Goal: Task Accomplishment & Management: Manage account settings

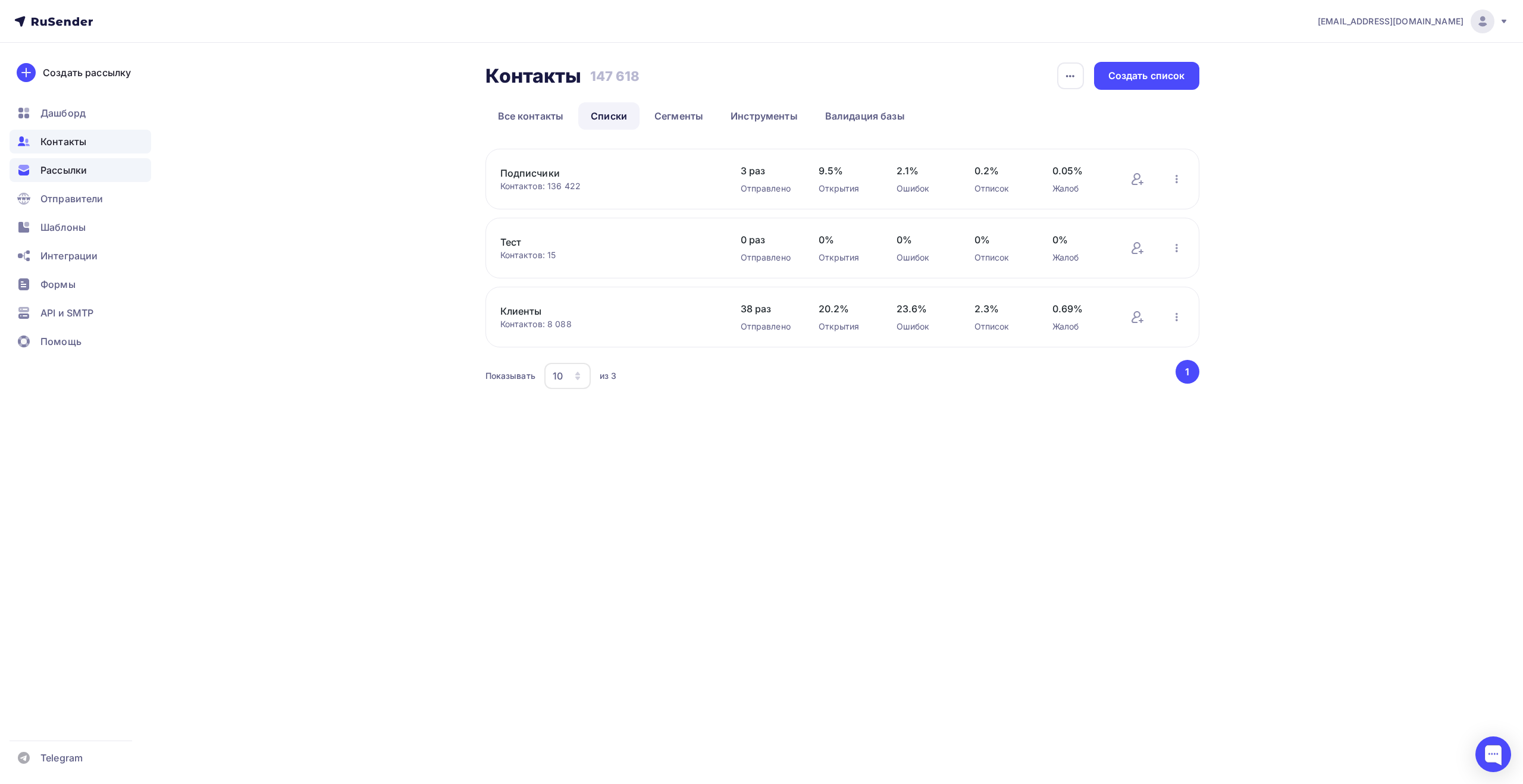
click at [77, 173] on span "Рассылки" at bounding box center [64, 170] width 47 height 14
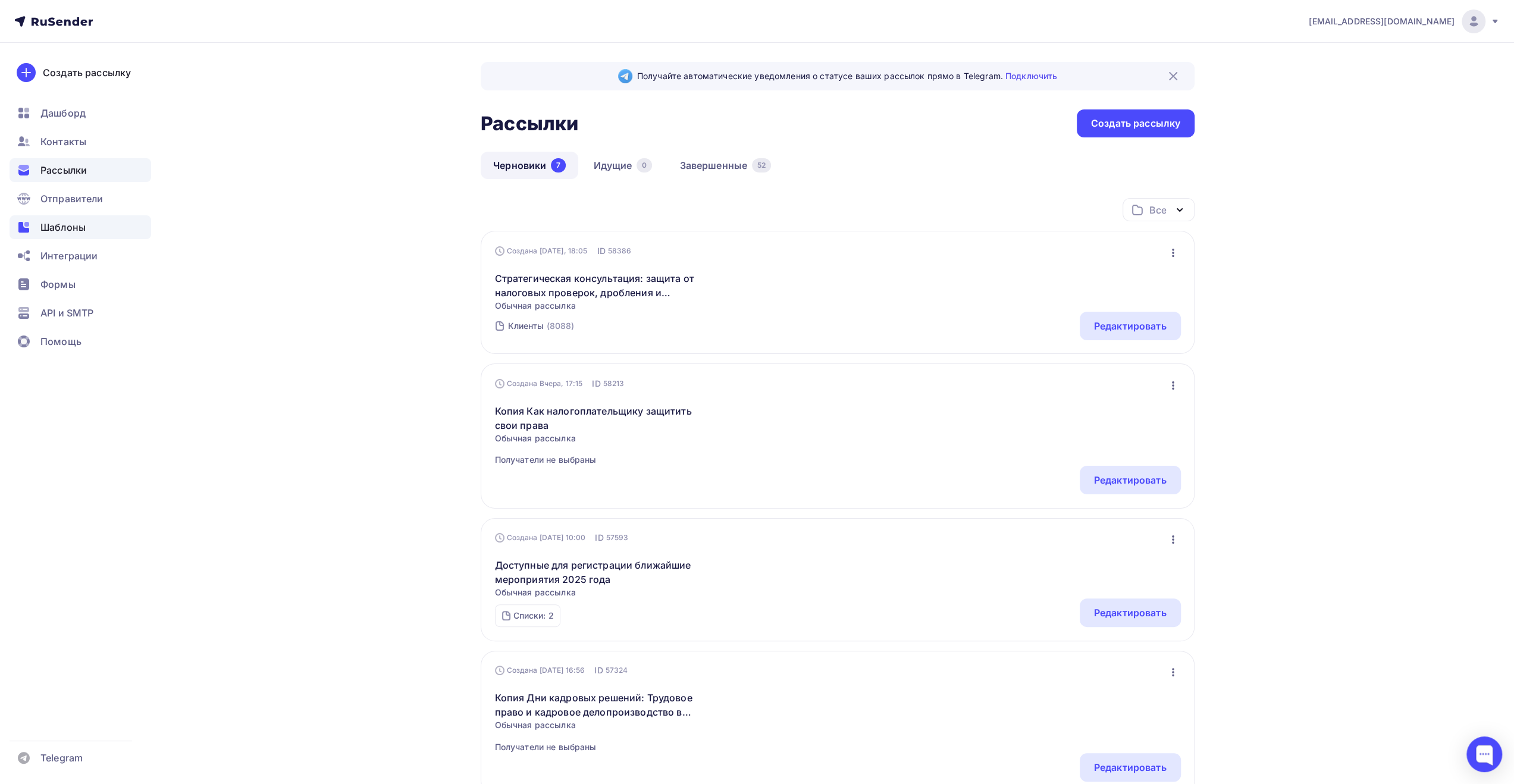
click at [94, 231] on div "Шаблоны" at bounding box center [80, 227] width 142 height 24
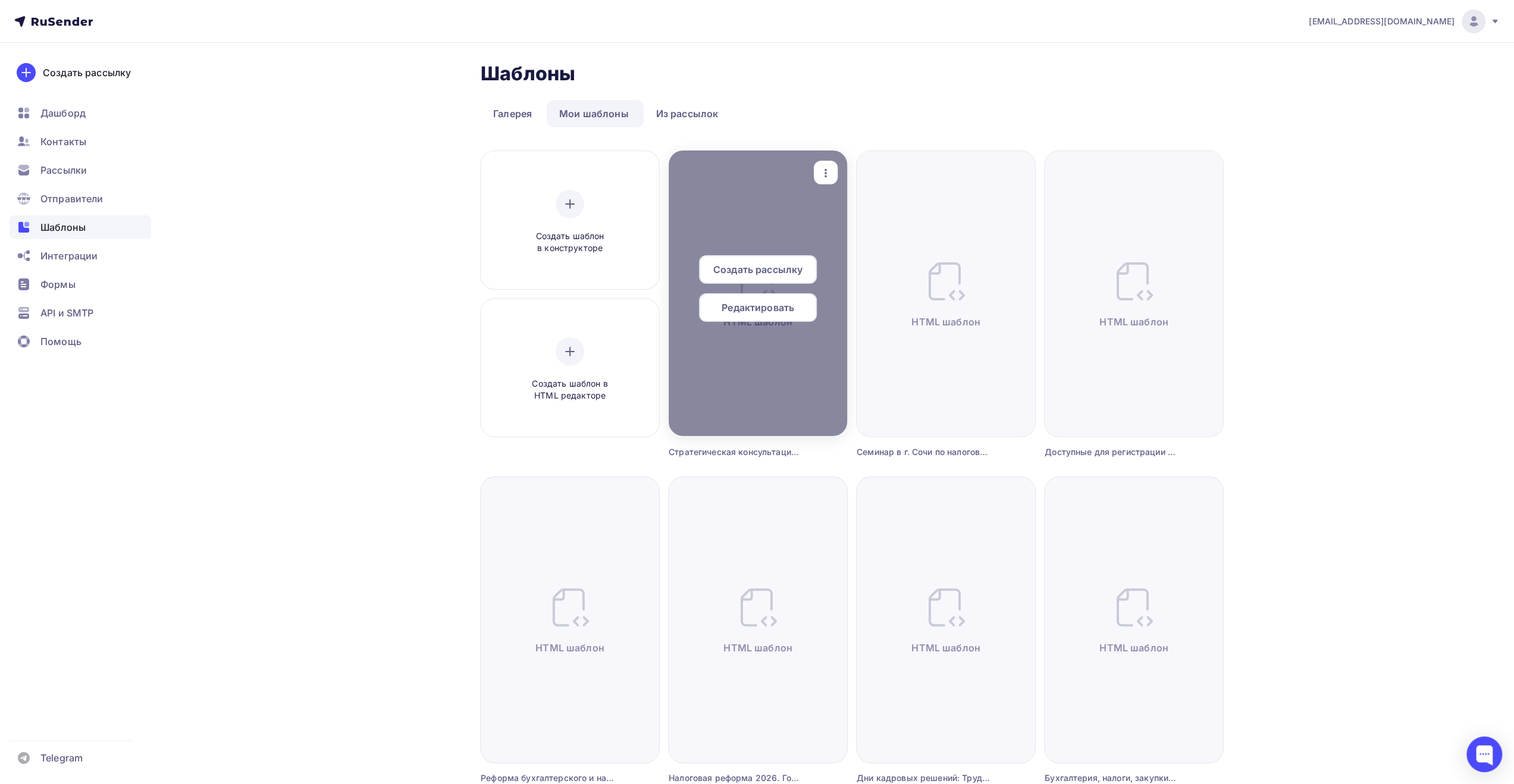
click at [766, 303] on span "Редактировать" at bounding box center [758, 307] width 73 height 14
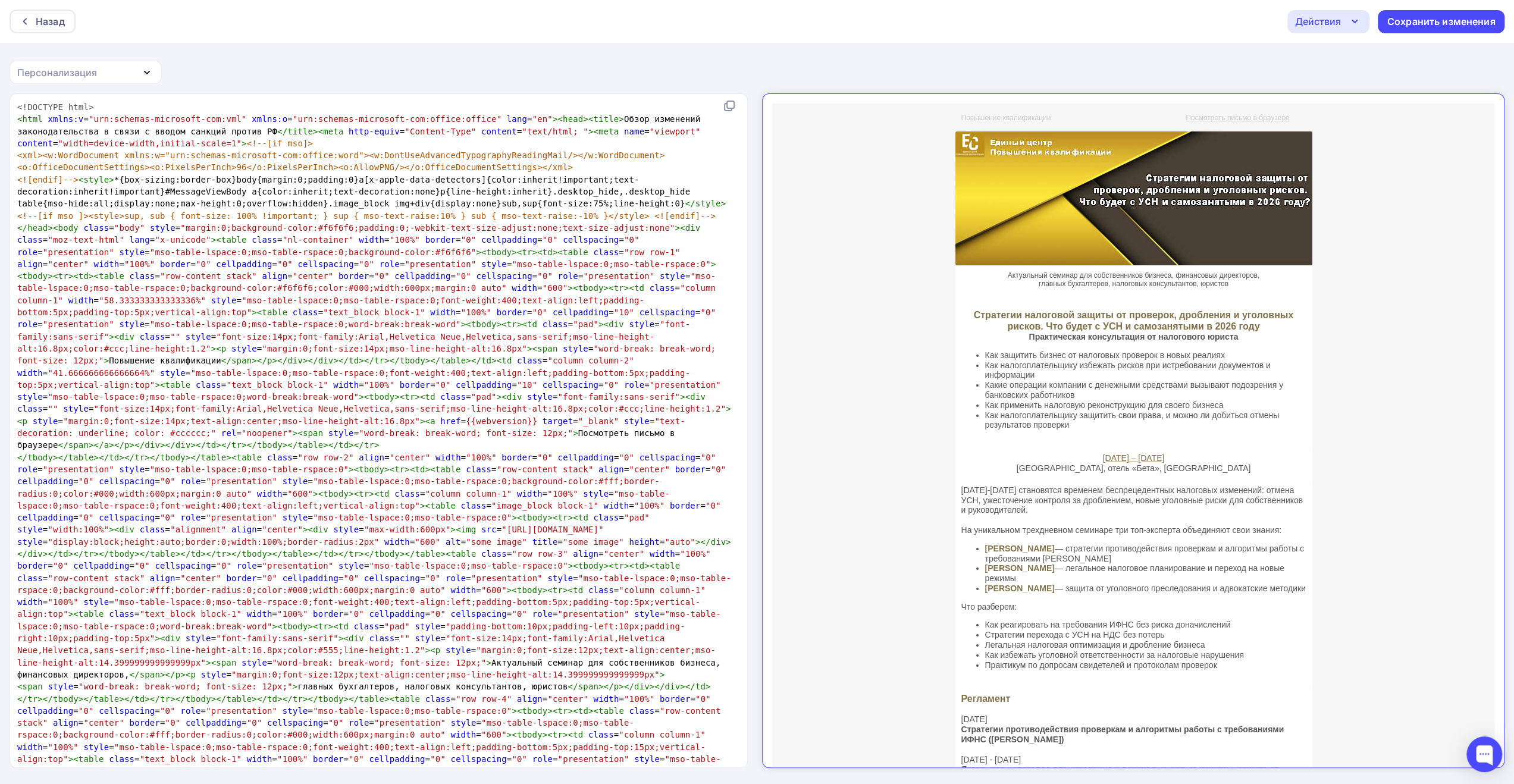
click at [568, 368] on span ""mso-table-lspace:0;mso-table-rspace:0;font-weight:400;text-align:left;padding-…" at bounding box center [354, 378] width 673 height 21
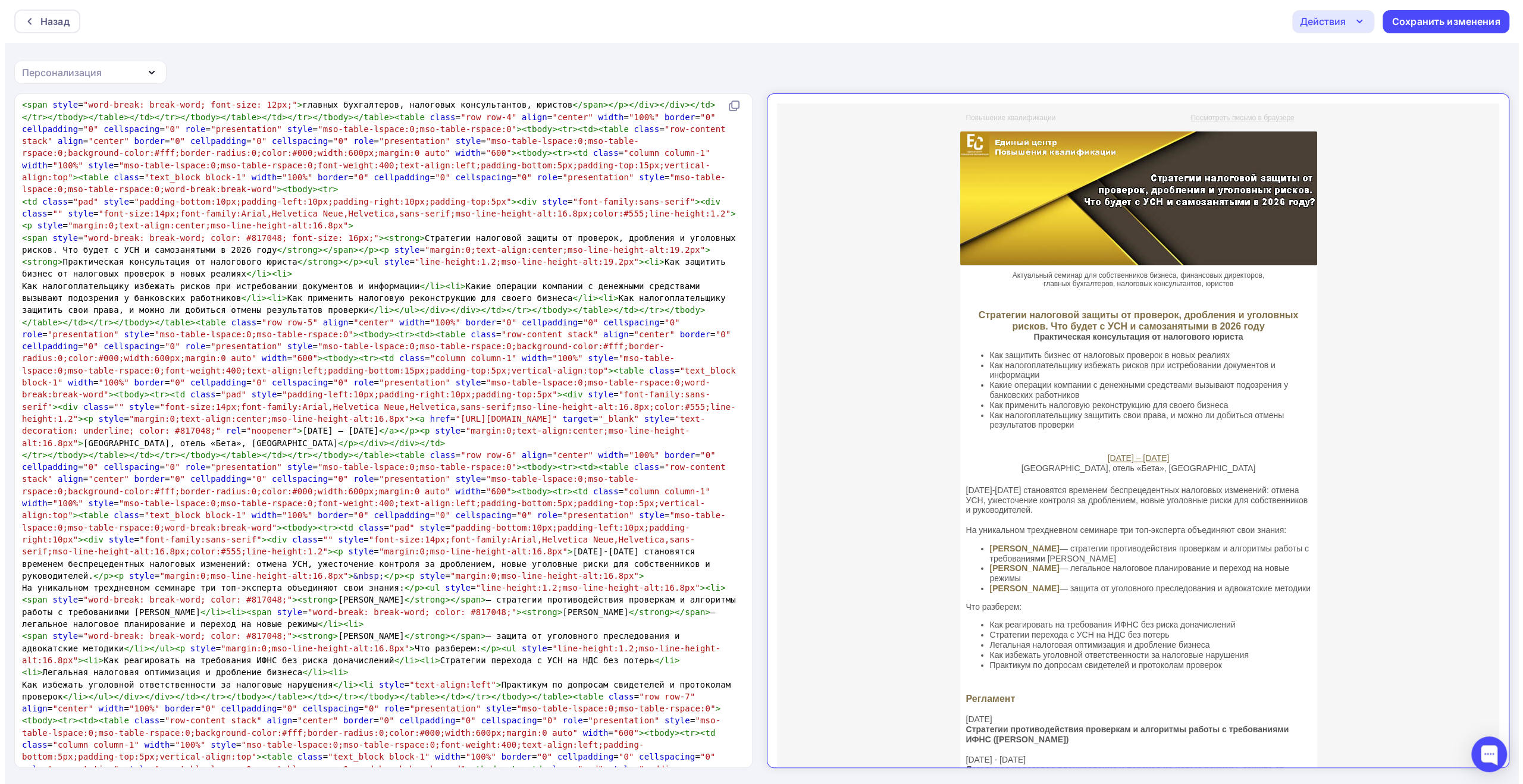
scroll to position [594, 0]
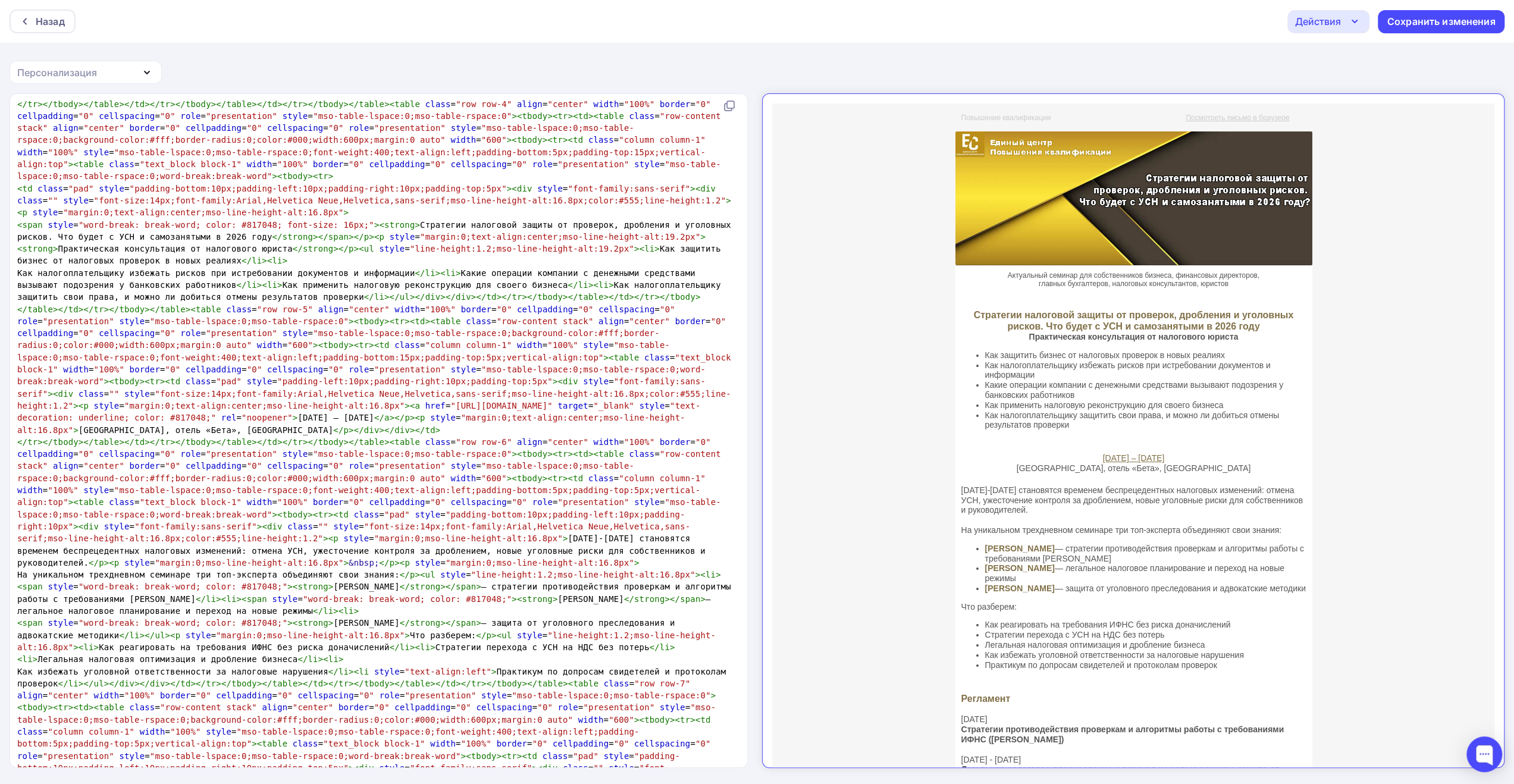
click at [450, 401] on span ""https://ecpk-ru.ru/"" at bounding box center [501, 406] width 102 height 10
type textarea "https://ecpk-ru.ru/"
click at [507, 401] on span ""https://ecpk-ru.ru/"" at bounding box center [501, 406] width 102 height 10
click at [1431, 21] on div "Сохранить изменения" at bounding box center [1441, 22] width 108 height 14
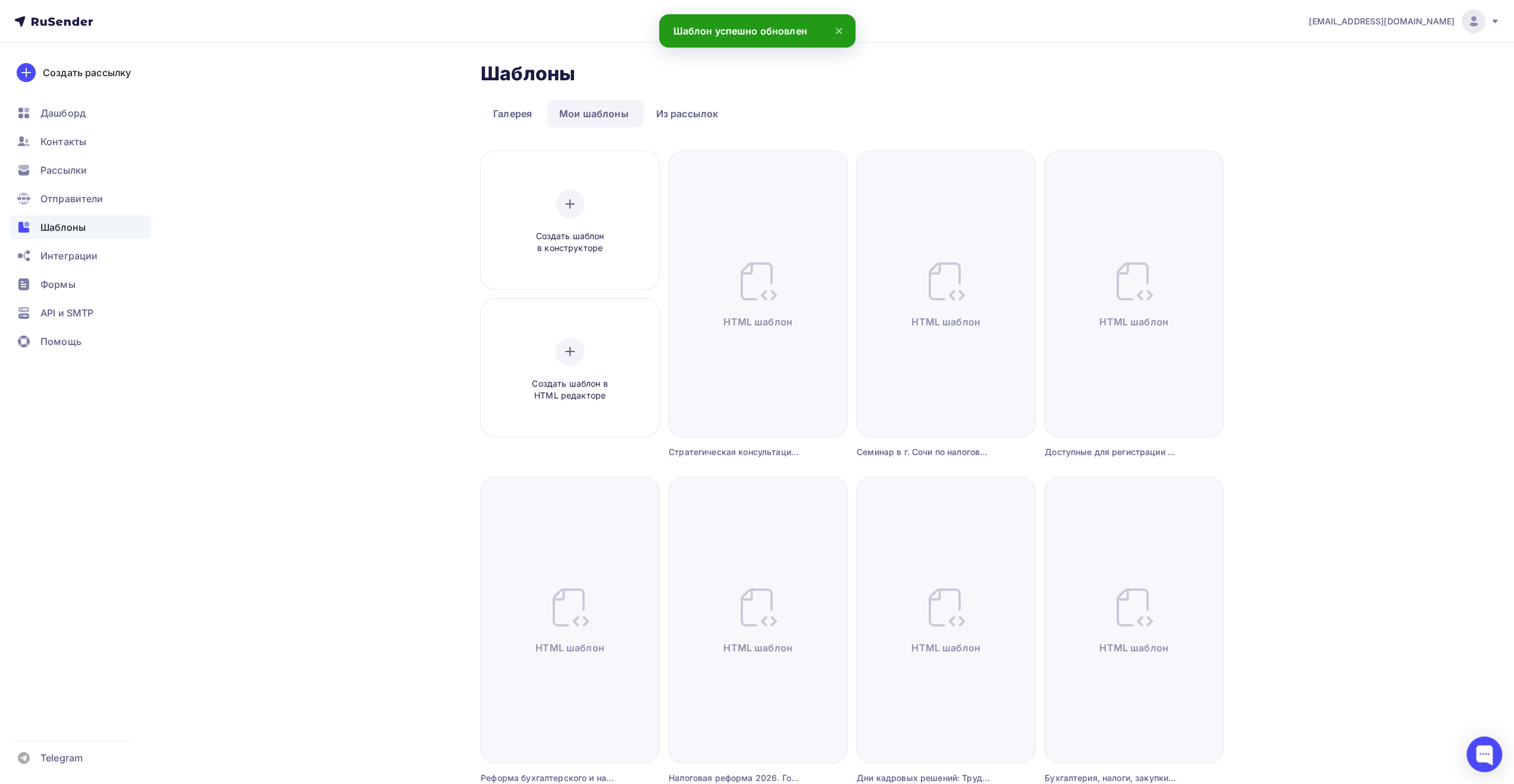
click at [973, 103] on ul "Галерея Мои шаблоны Из рассылок" at bounding box center [838, 114] width 714 height 27
click at [80, 144] on span "Контакты" at bounding box center [63, 142] width 46 height 14
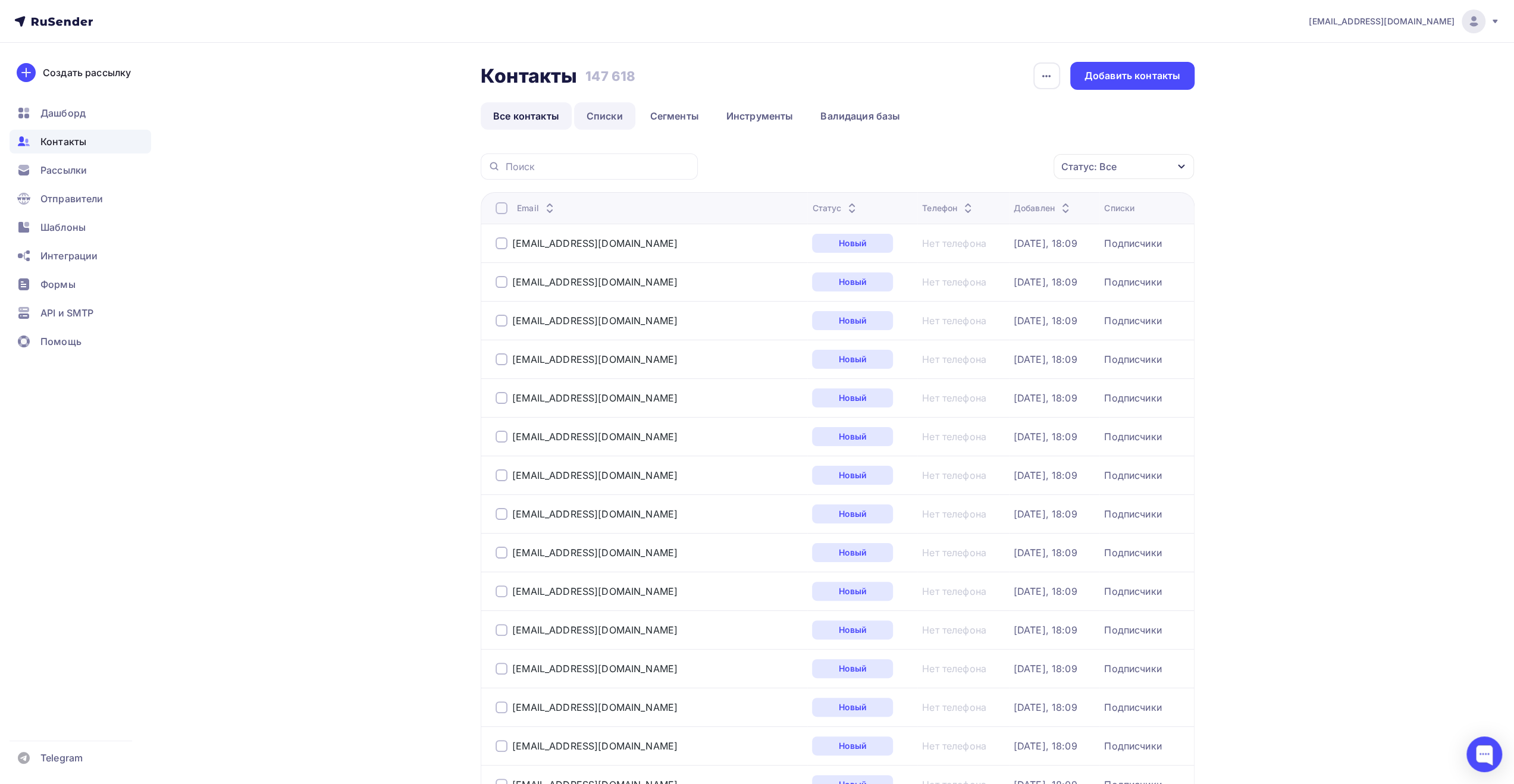
click at [589, 122] on link "Списки" at bounding box center [605, 116] width 62 height 27
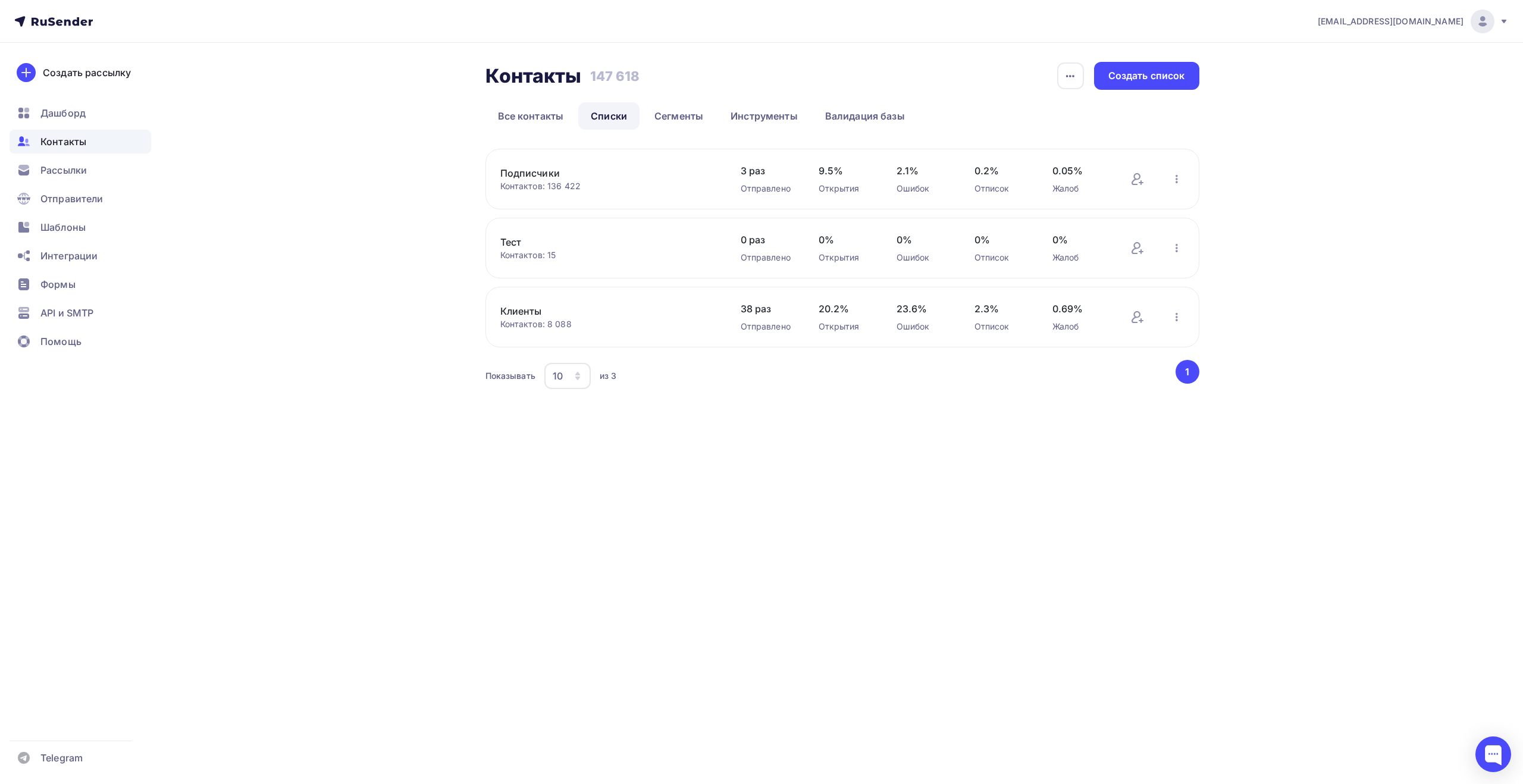
click at [377, 226] on div "Контакты Контакты 147 618 147 618 История импорта Создать список Все контакты С…" at bounding box center [762, 241] width 975 height 397
click at [356, 191] on div "Контакты Контакты 147 618 147 618 История импорта Создать список Все контакты С…" at bounding box center [762, 241] width 975 height 397
click at [74, 171] on span "Рассылки" at bounding box center [64, 170] width 47 height 14
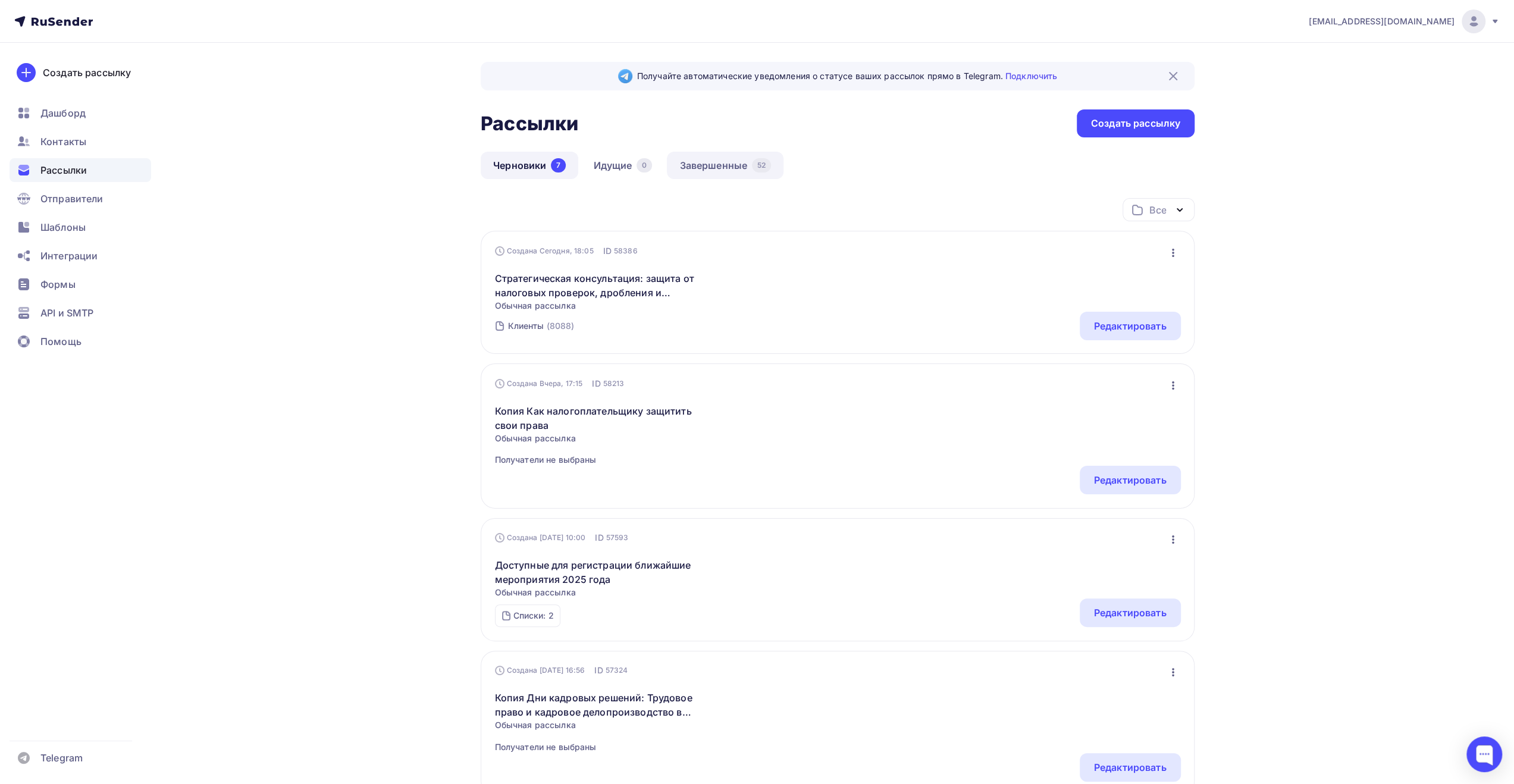
click at [706, 167] on link "Завершенные 52" at bounding box center [725, 166] width 116 height 27
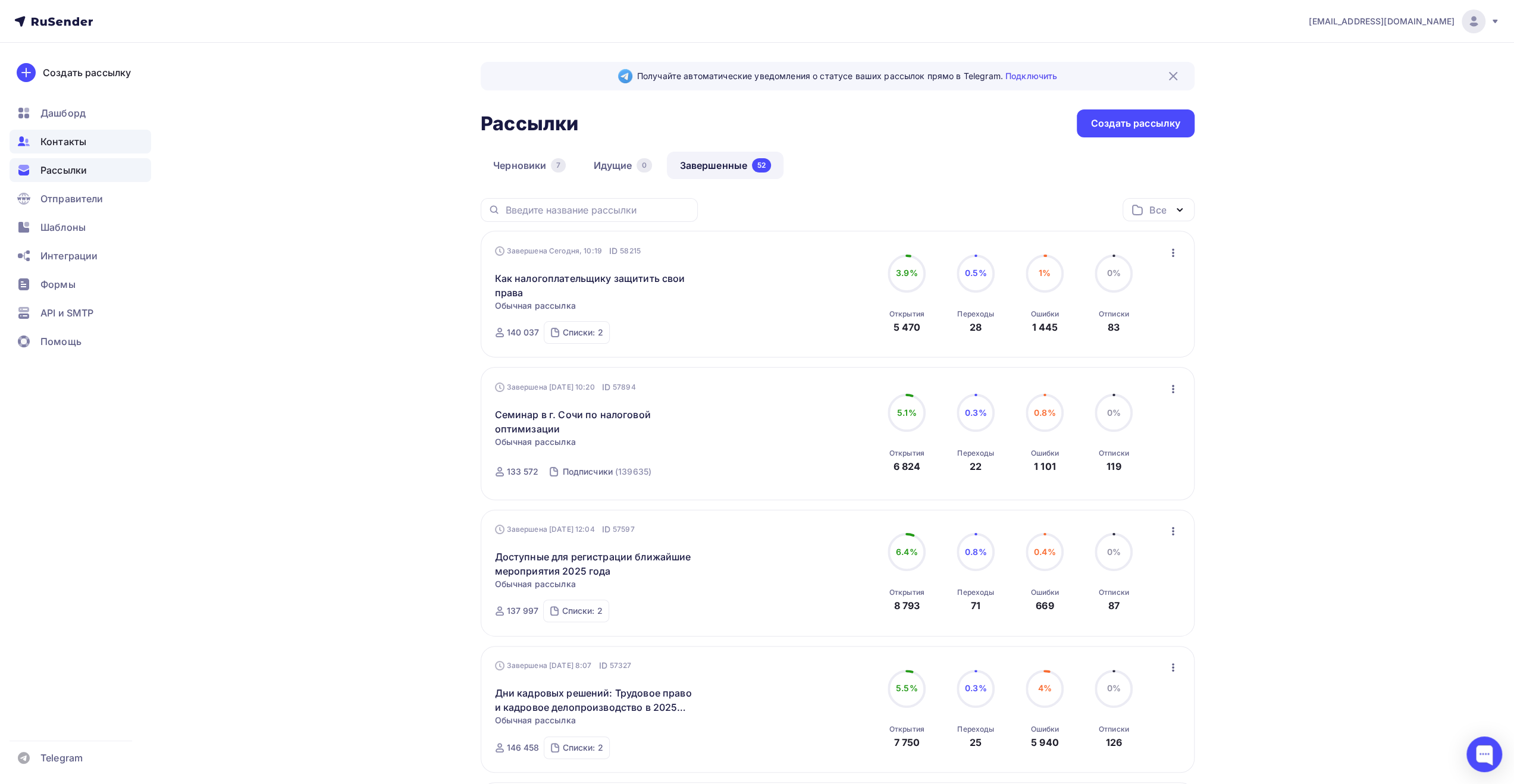
click at [89, 139] on div "Контакты" at bounding box center [80, 142] width 142 height 24
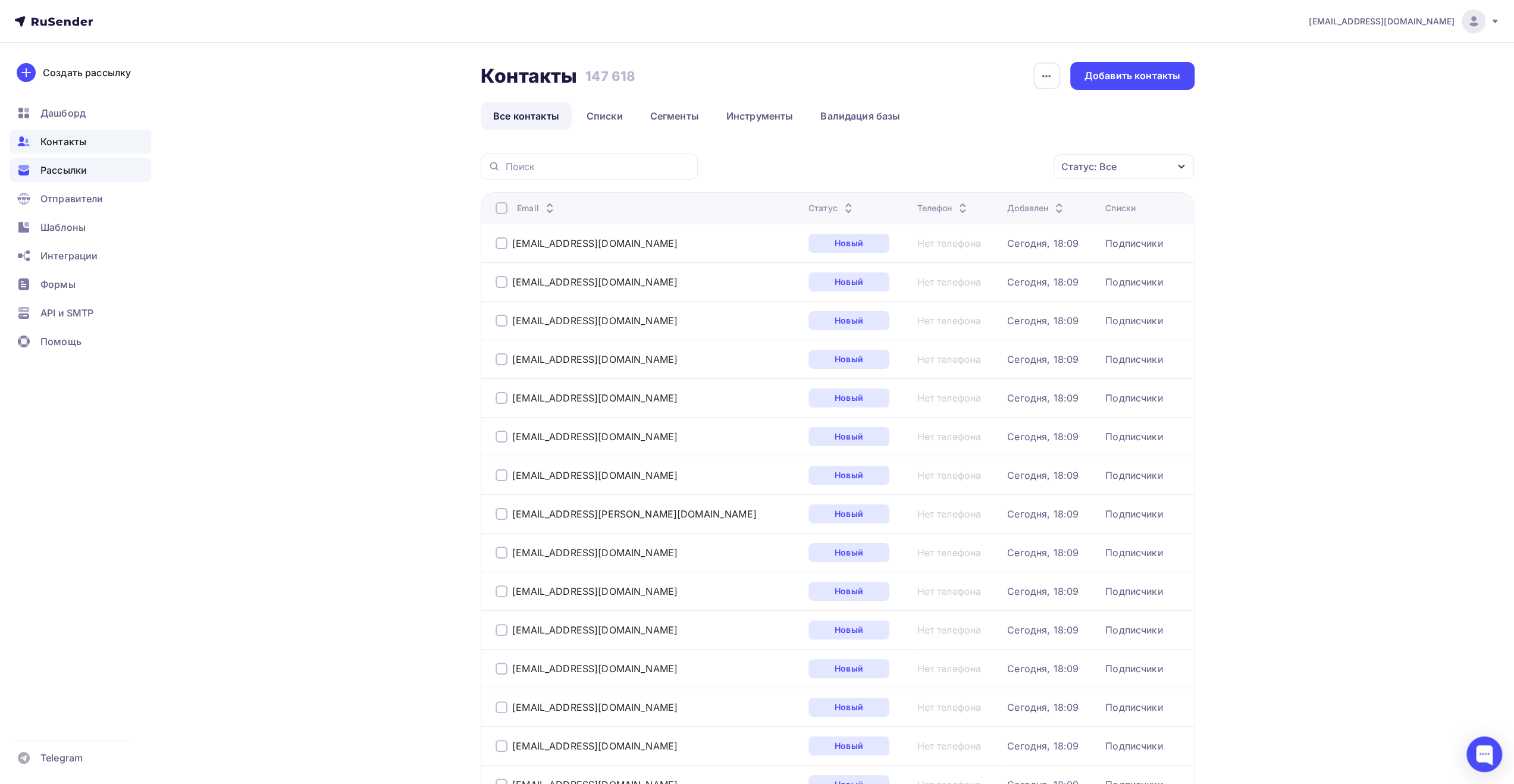
click at [73, 170] on span "Рассылки" at bounding box center [64, 170] width 47 height 14
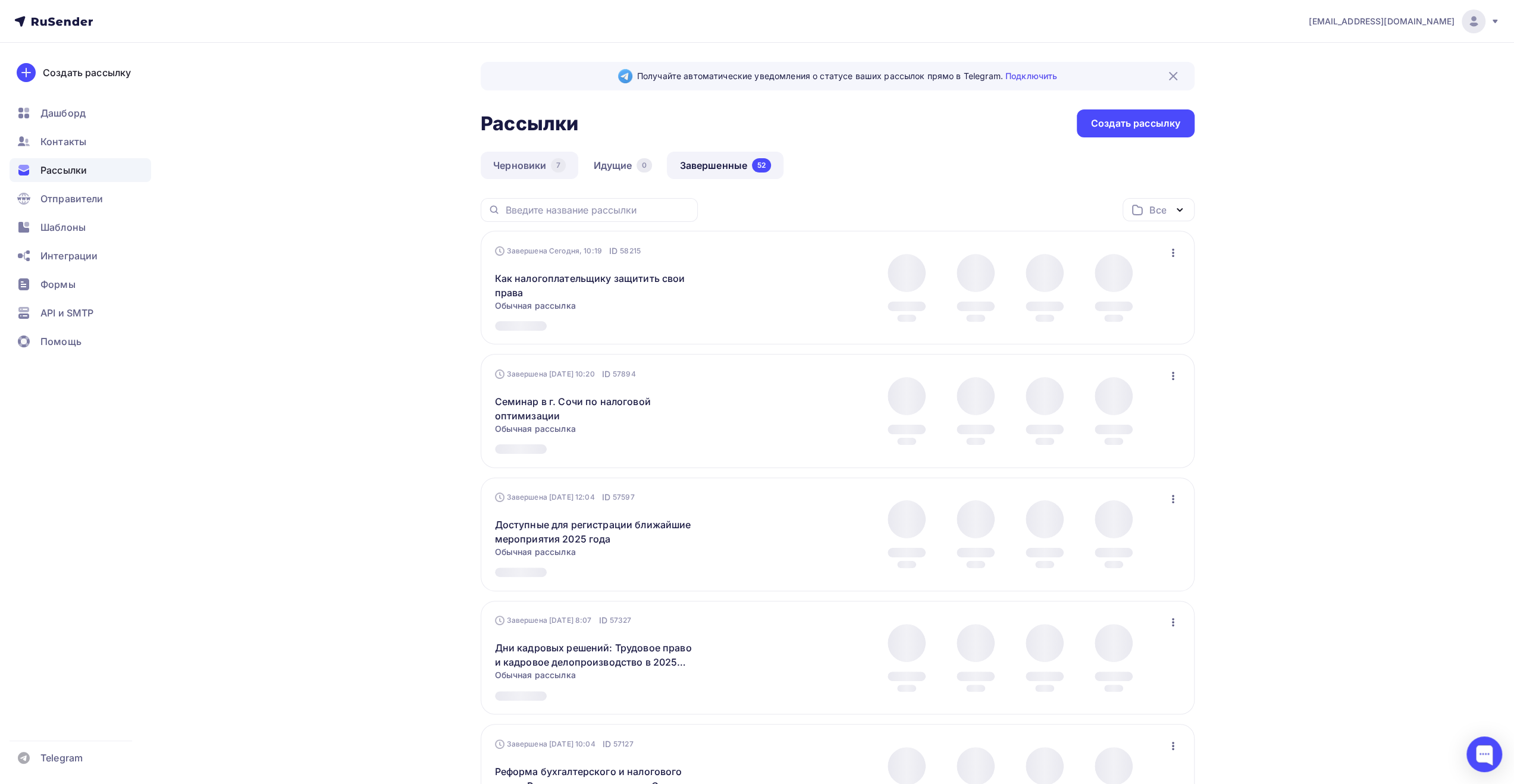
click at [512, 175] on link "Черновики 7" at bounding box center [530, 166] width 98 height 27
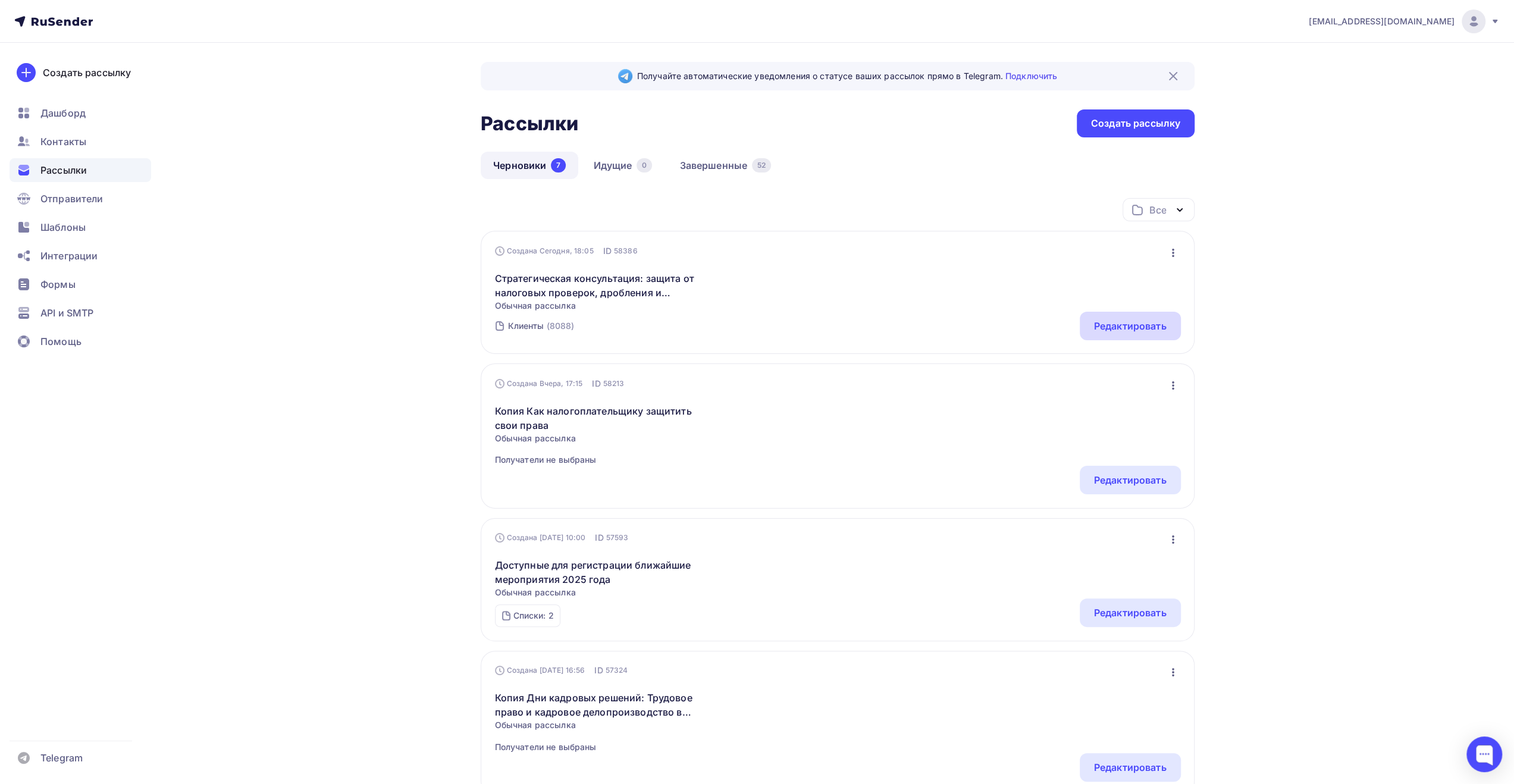
click at [1135, 328] on div "Редактировать" at bounding box center [1130, 326] width 73 height 14
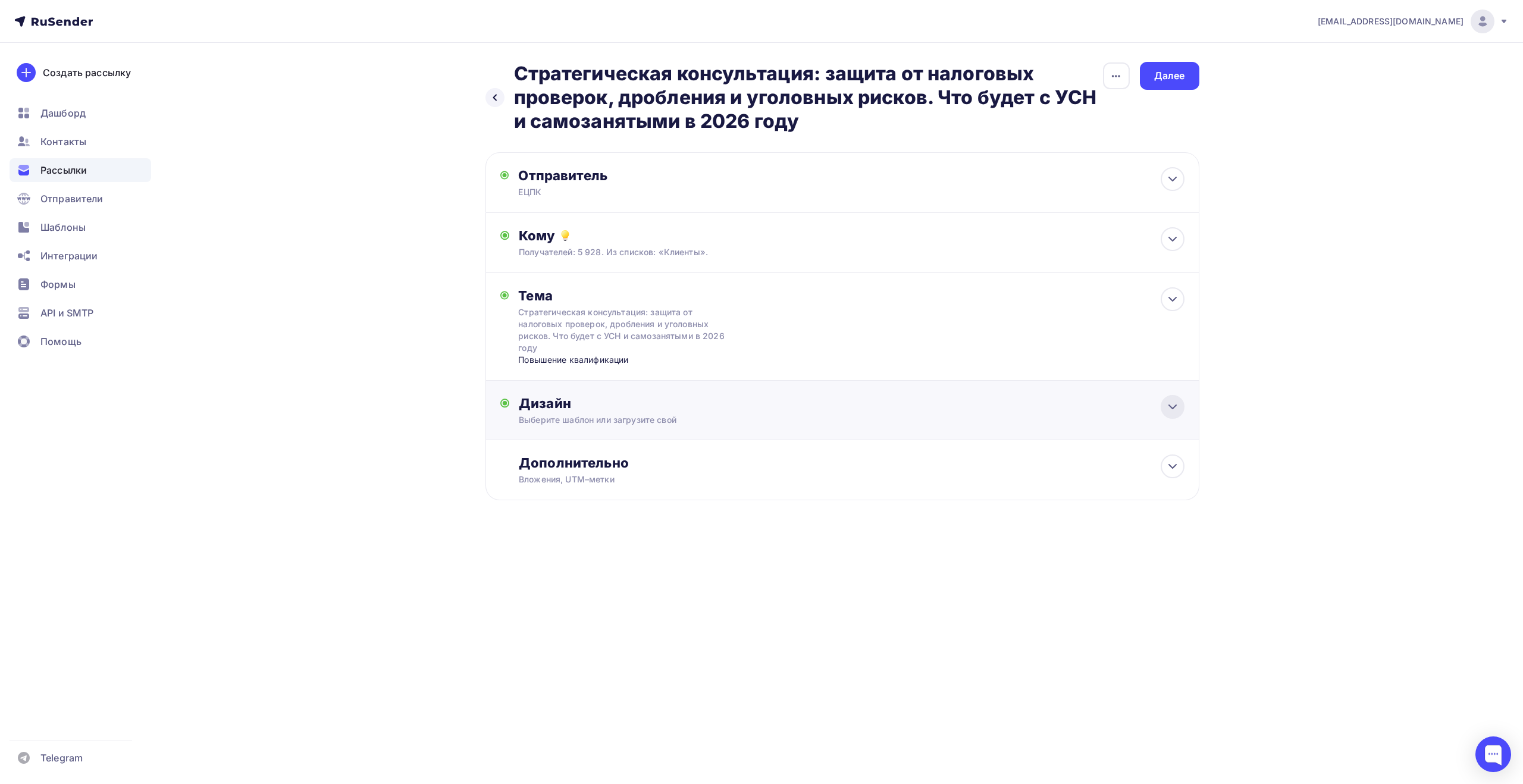
click at [1178, 404] on icon at bounding box center [1173, 406] width 14 height 14
click at [605, 519] on div "Заменить шаблон" at bounding box center [573, 516] width 88 height 14
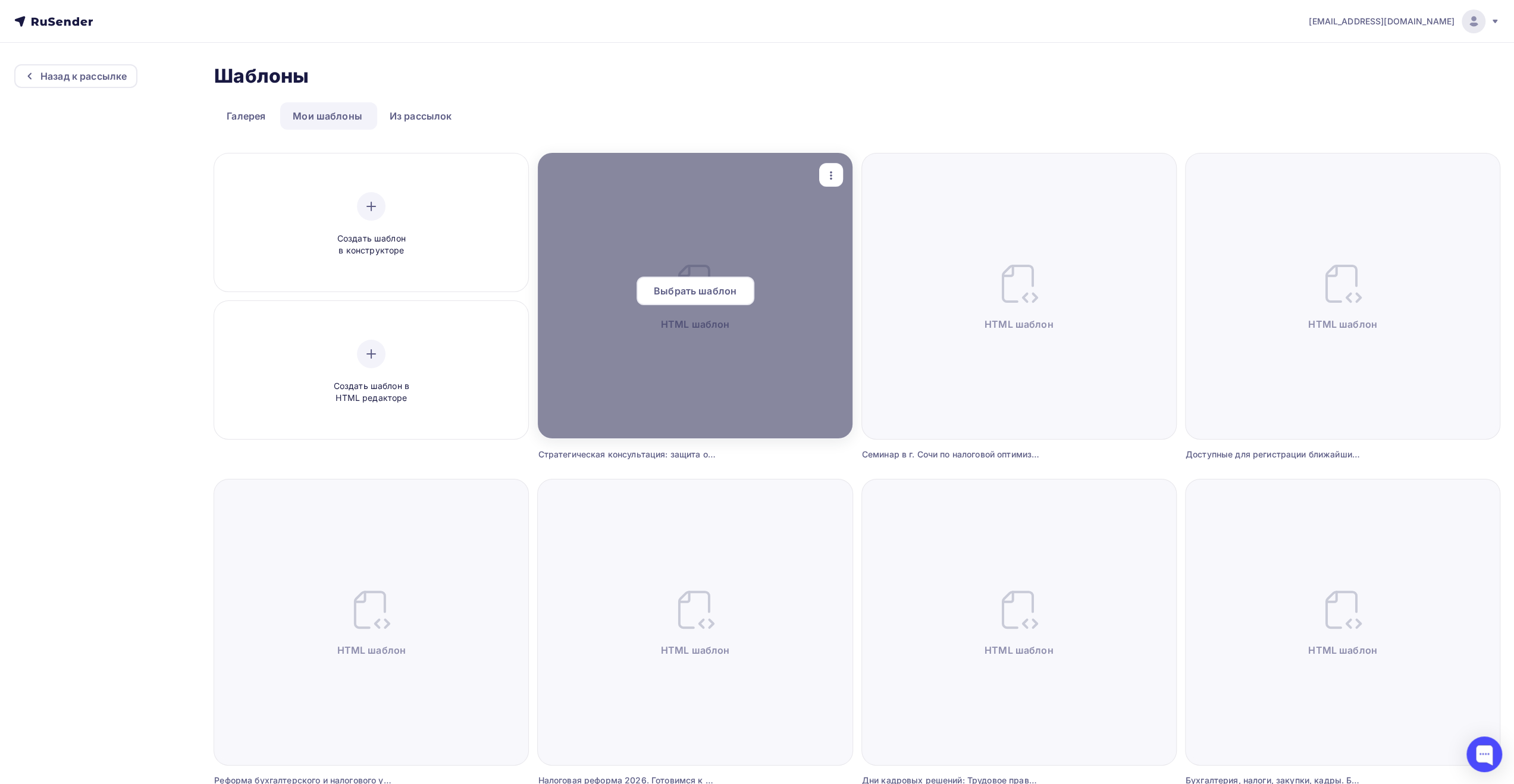
click at [694, 293] on span "Выбрать шаблон" at bounding box center [695, 291] width 83 height 14
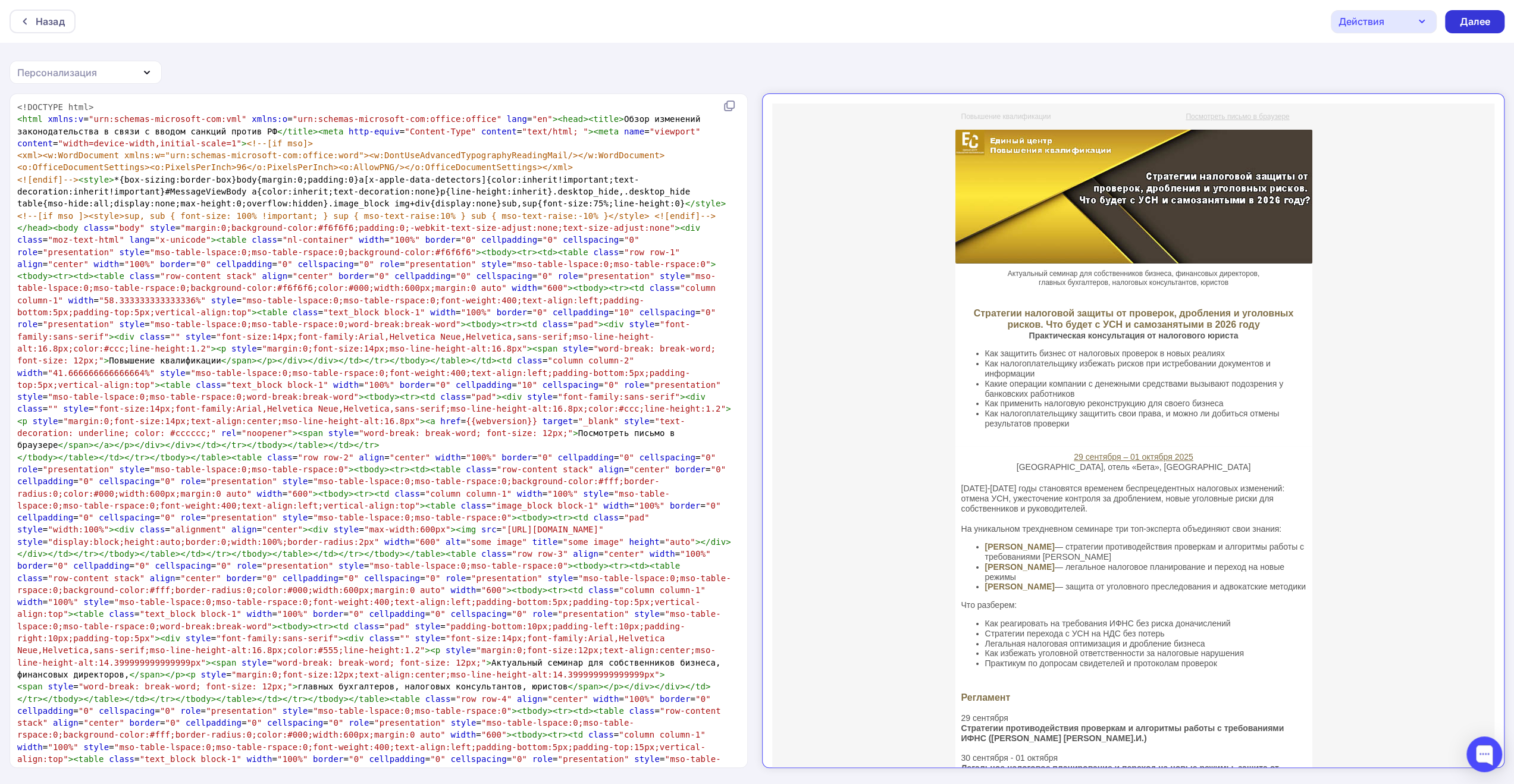
click at [1482, 25] on div "Далее" at bounding box center [1474, 22] width 31 height 14
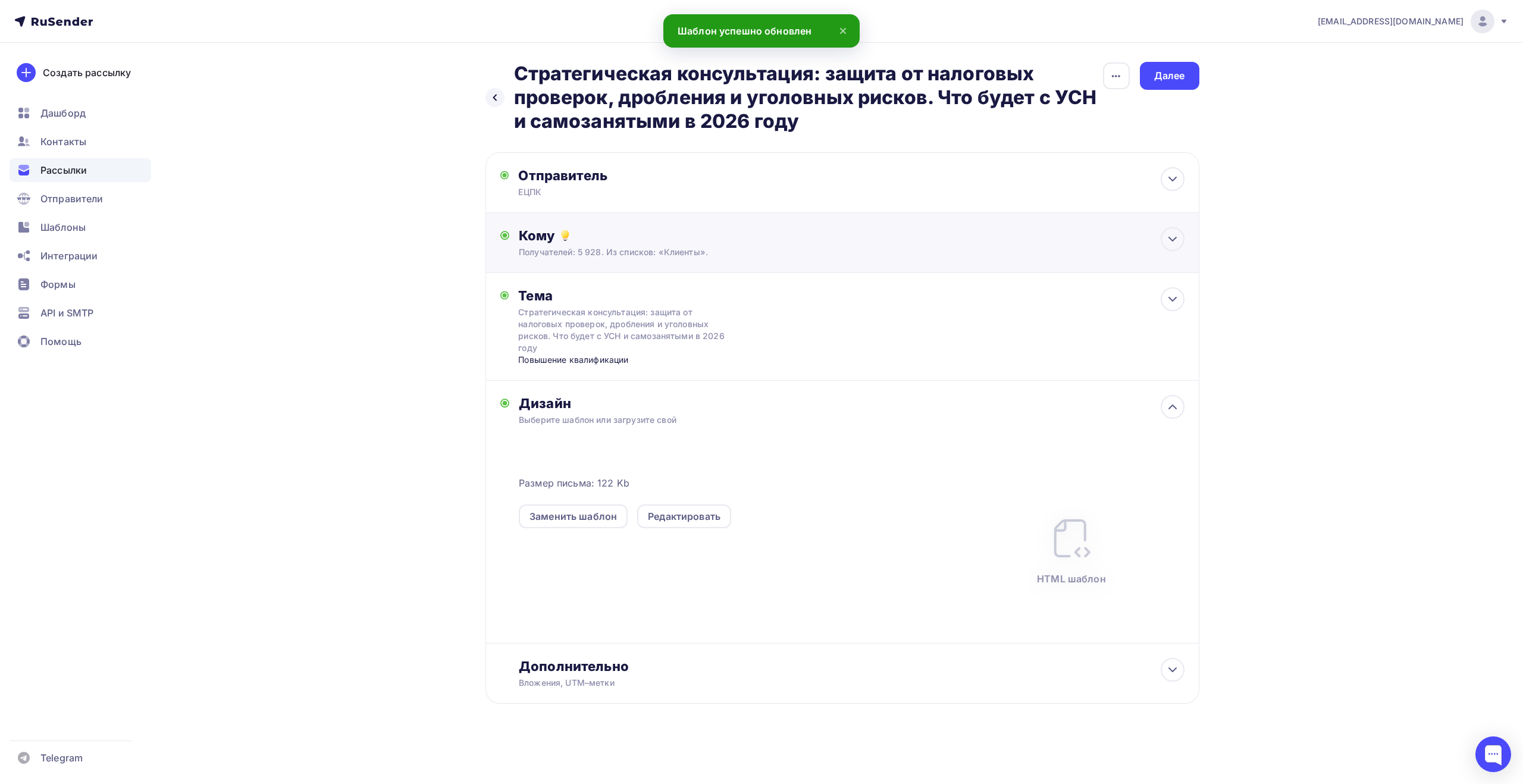
click at [802, 260] on div "Кому Получателей: 5 928. Из списков: «Клиенты». Списки получателей Клиенты Все …" at bounding box center [843, 243] width 714 height 60
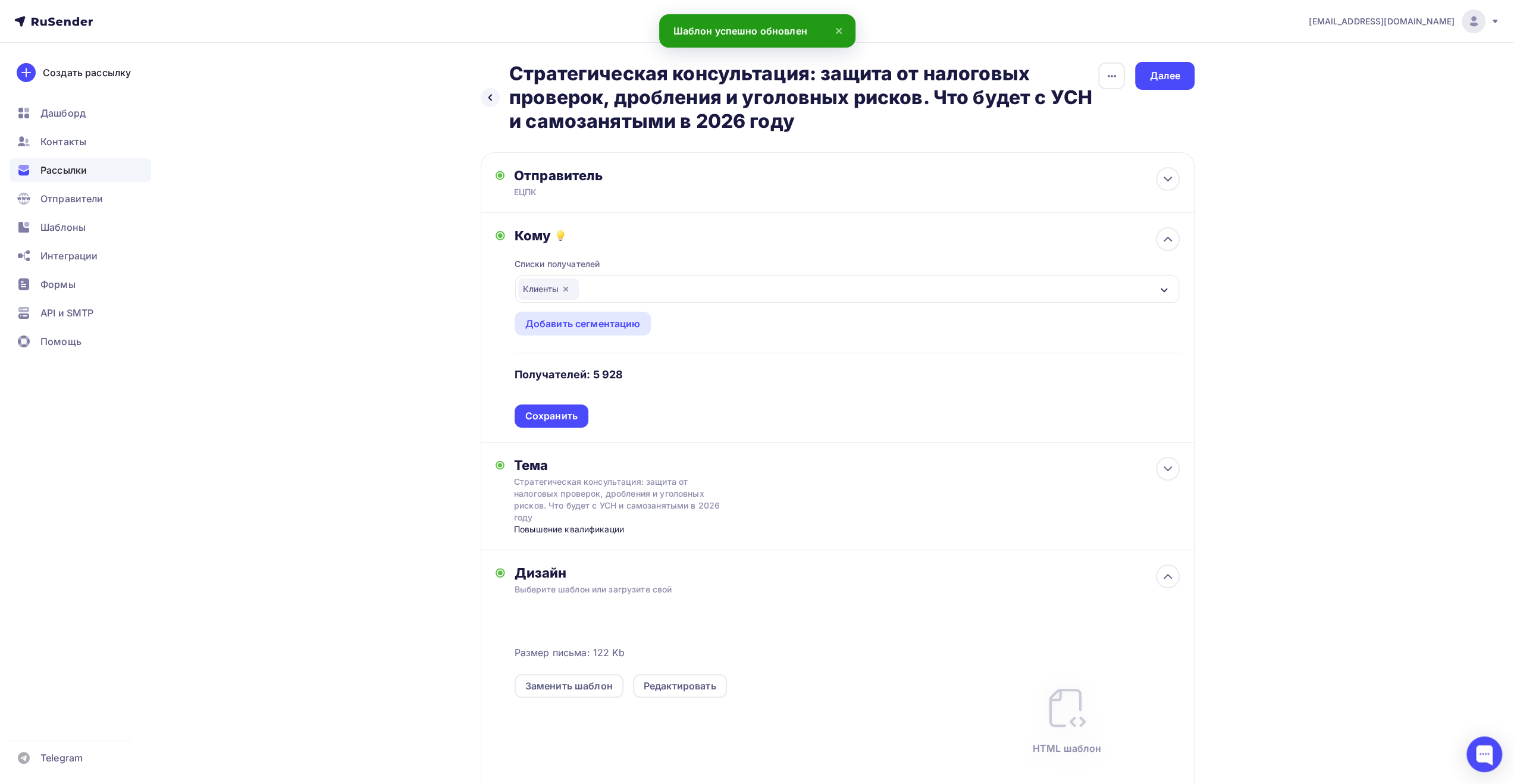
drag, startPoint x: 561, startPoint y: 289, endPoint x: 563, endPoint y: 296, distance: 7.3
click at [561, 289] on icon "button" at bounding box center [566, 289] width 10 height 10
click at [571, 321] on div "Добавить сегментацию" at bounding box center [583, 324] width 116 height 14
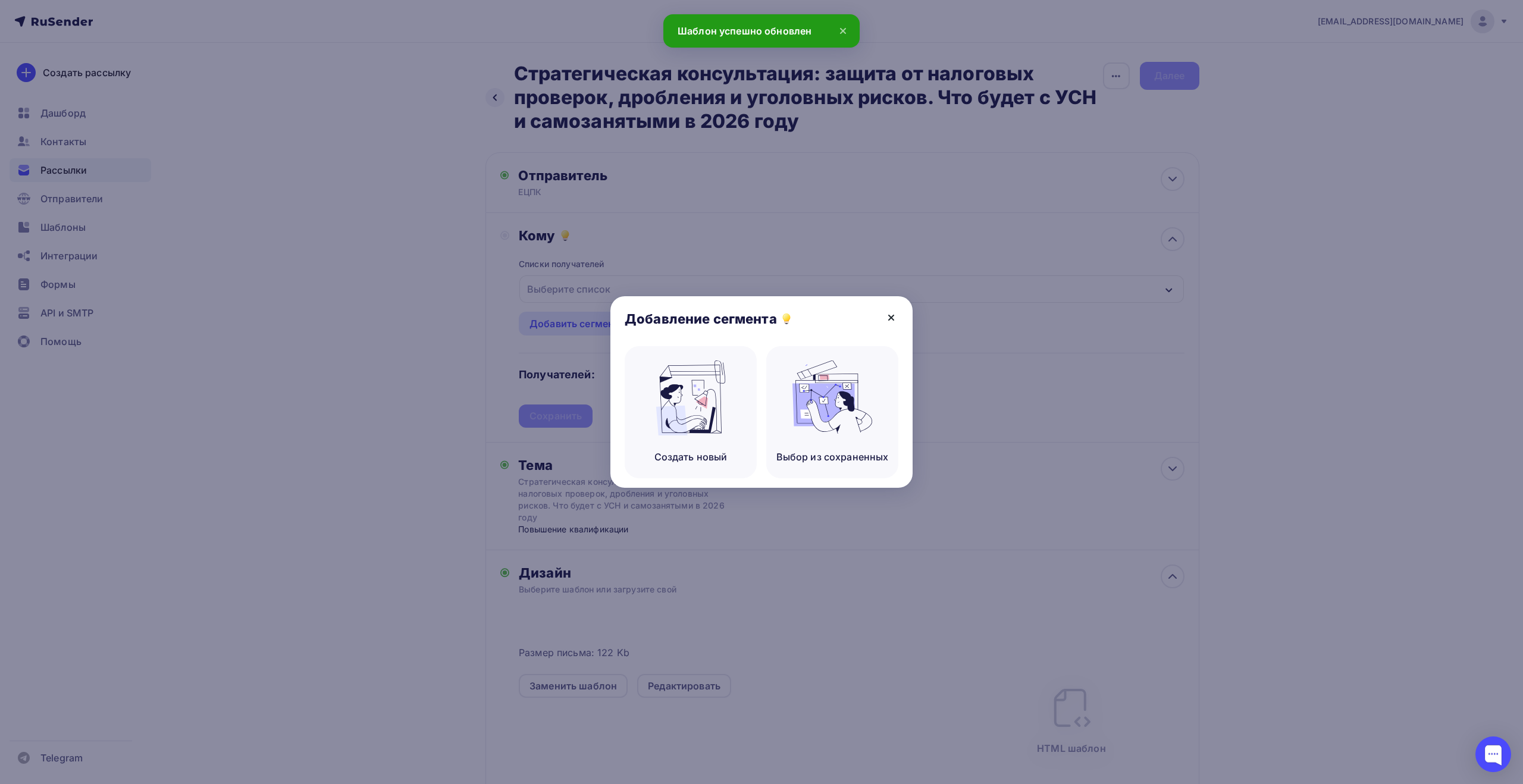
click at [891, 319] on icon at bounding box center [891, 317] width 14 height 14
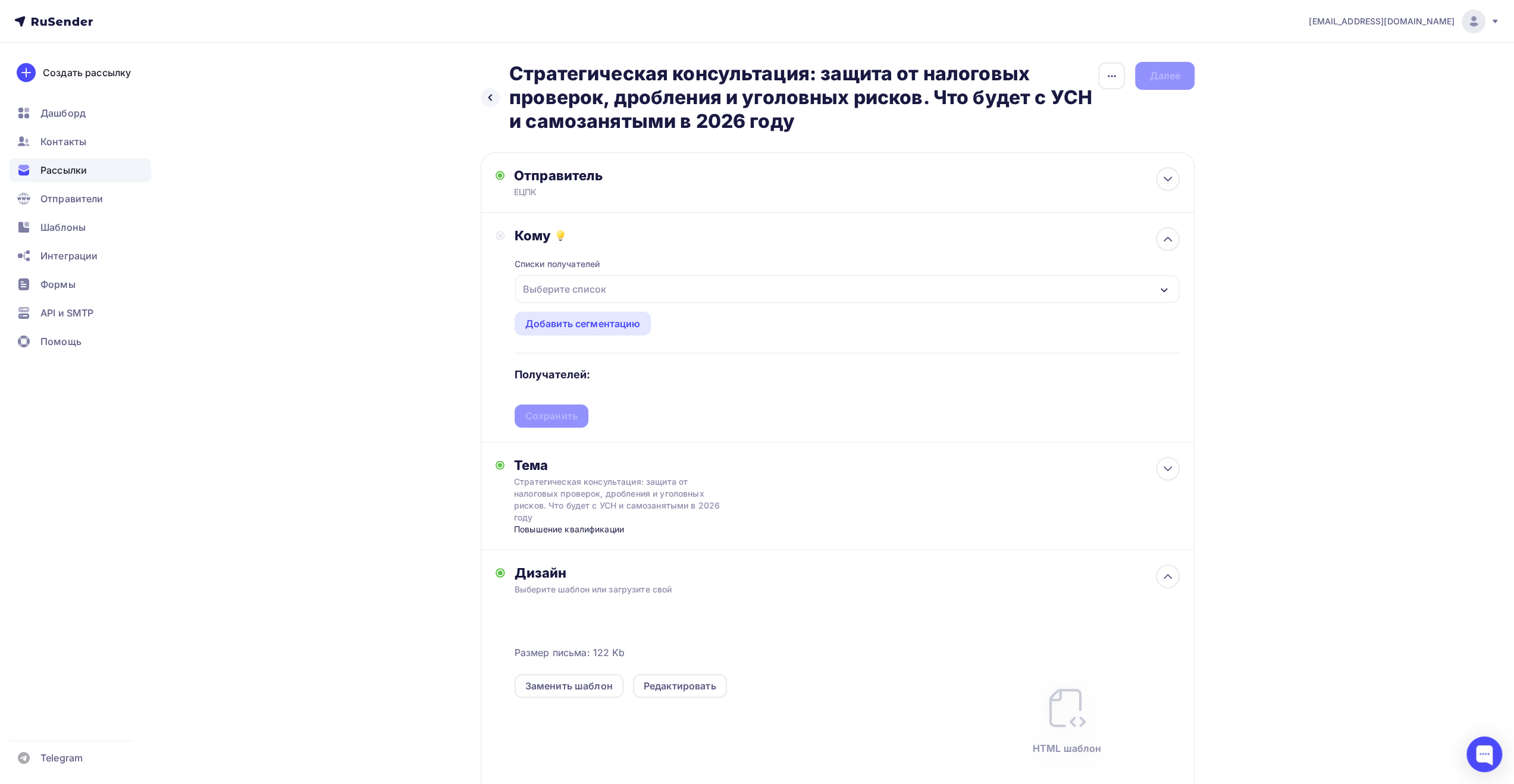
click at [609, 289] on div "Выберите список" at bounding box center [565, 289] width 93 height 21
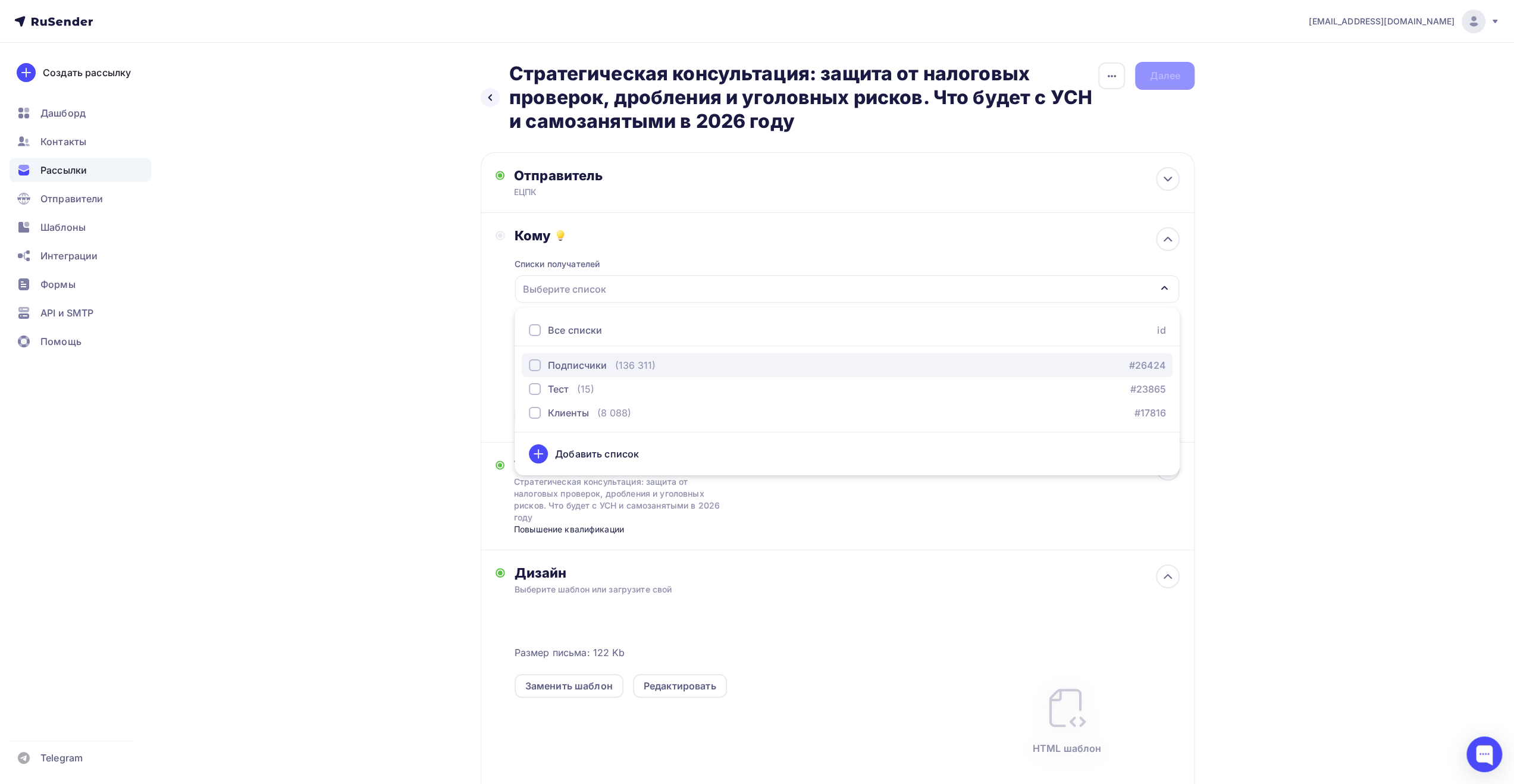
click at [649, 369] on div "(136 311)" at bounding box center [635, 365] width 40 height 14
click at [432, 352] on div "Назад Стратегическая консультация: защита от налоговых проверок, дробления и уг…" at bounding box center [757, 497] width 975 height 907
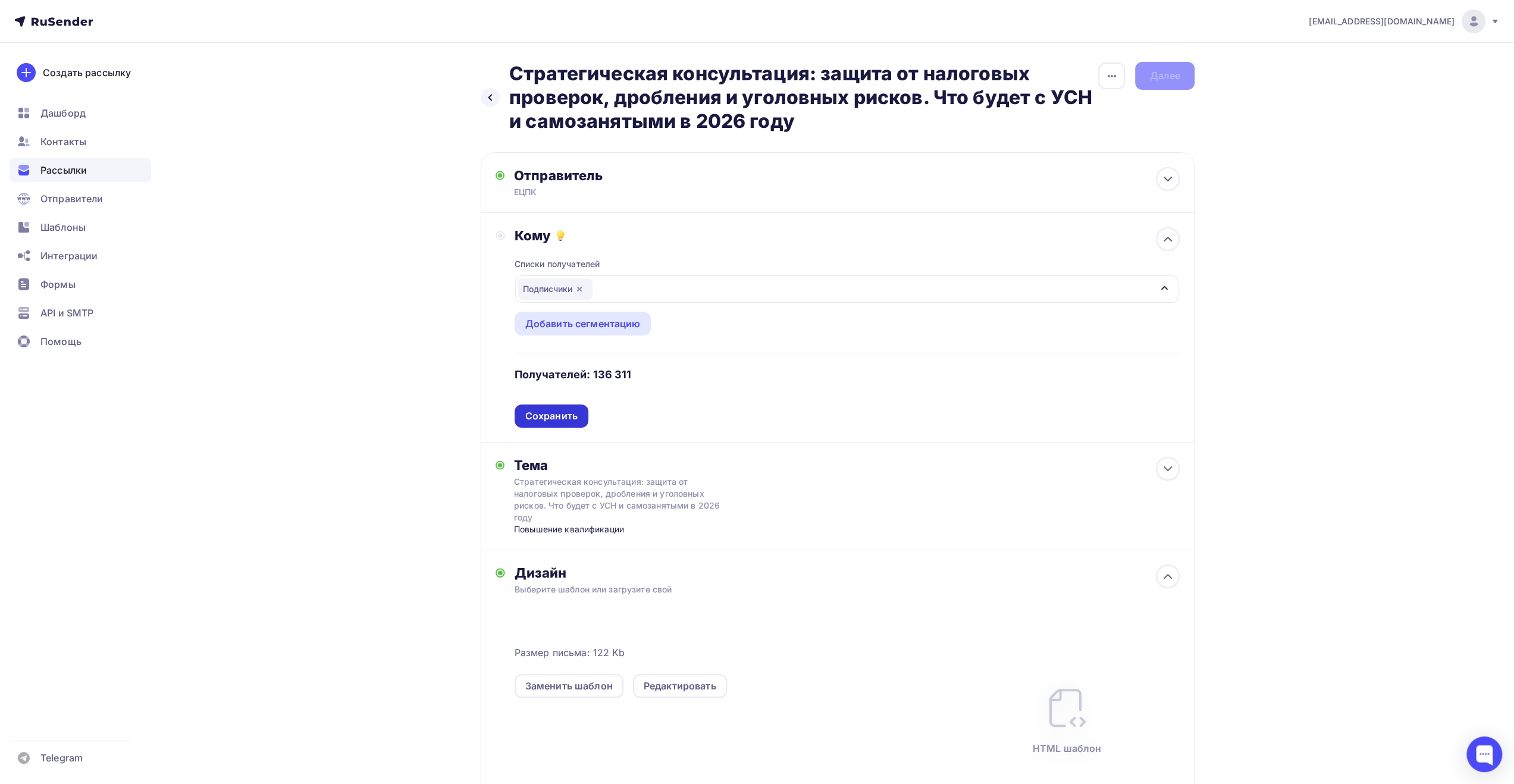
click at [541, 420] on div "Сохранить" at bounding box center [551, 416] width 53 height 14
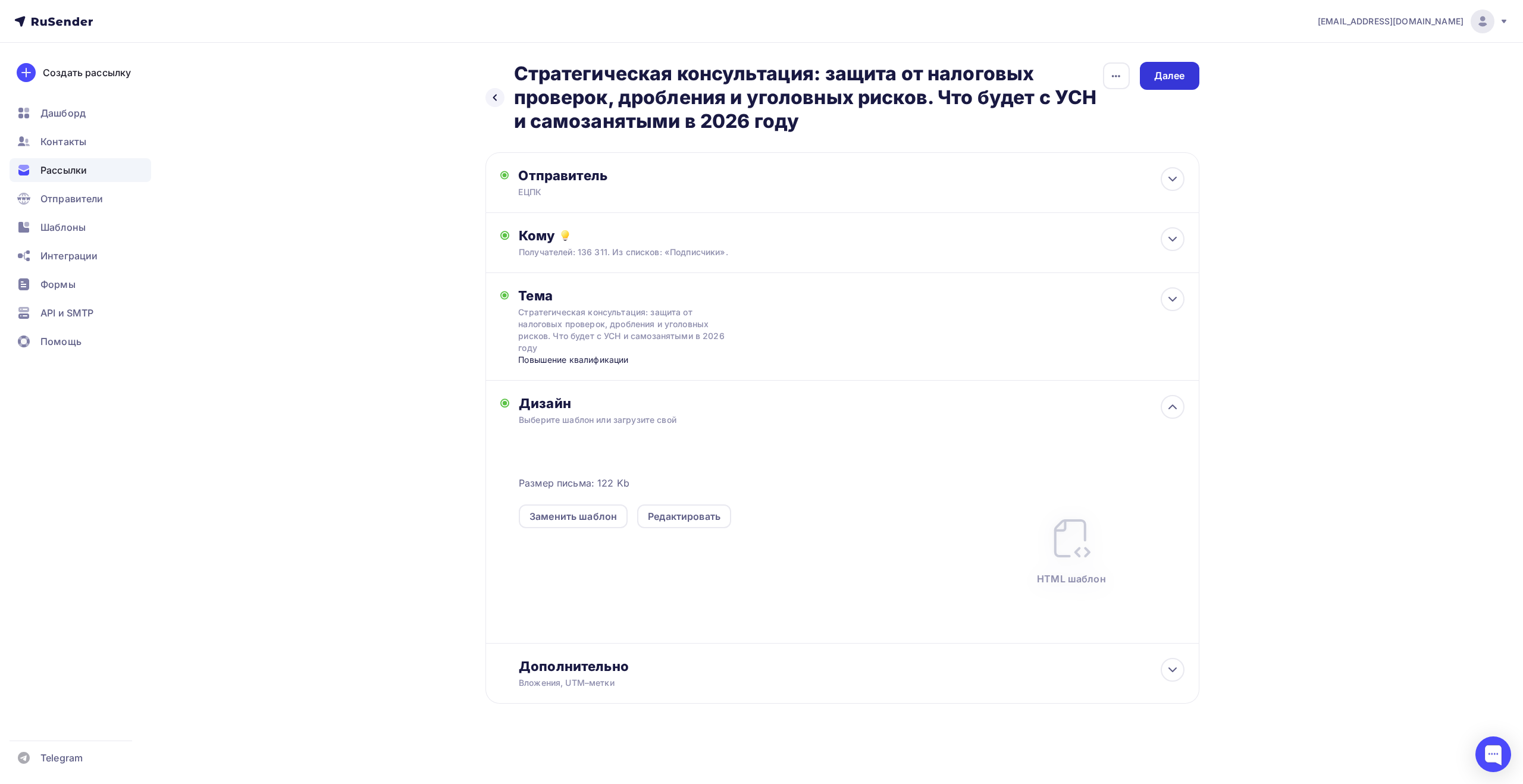
click at [1177, 80] on div "Далее" at bounding box center [1169, 76] width 31 height 14
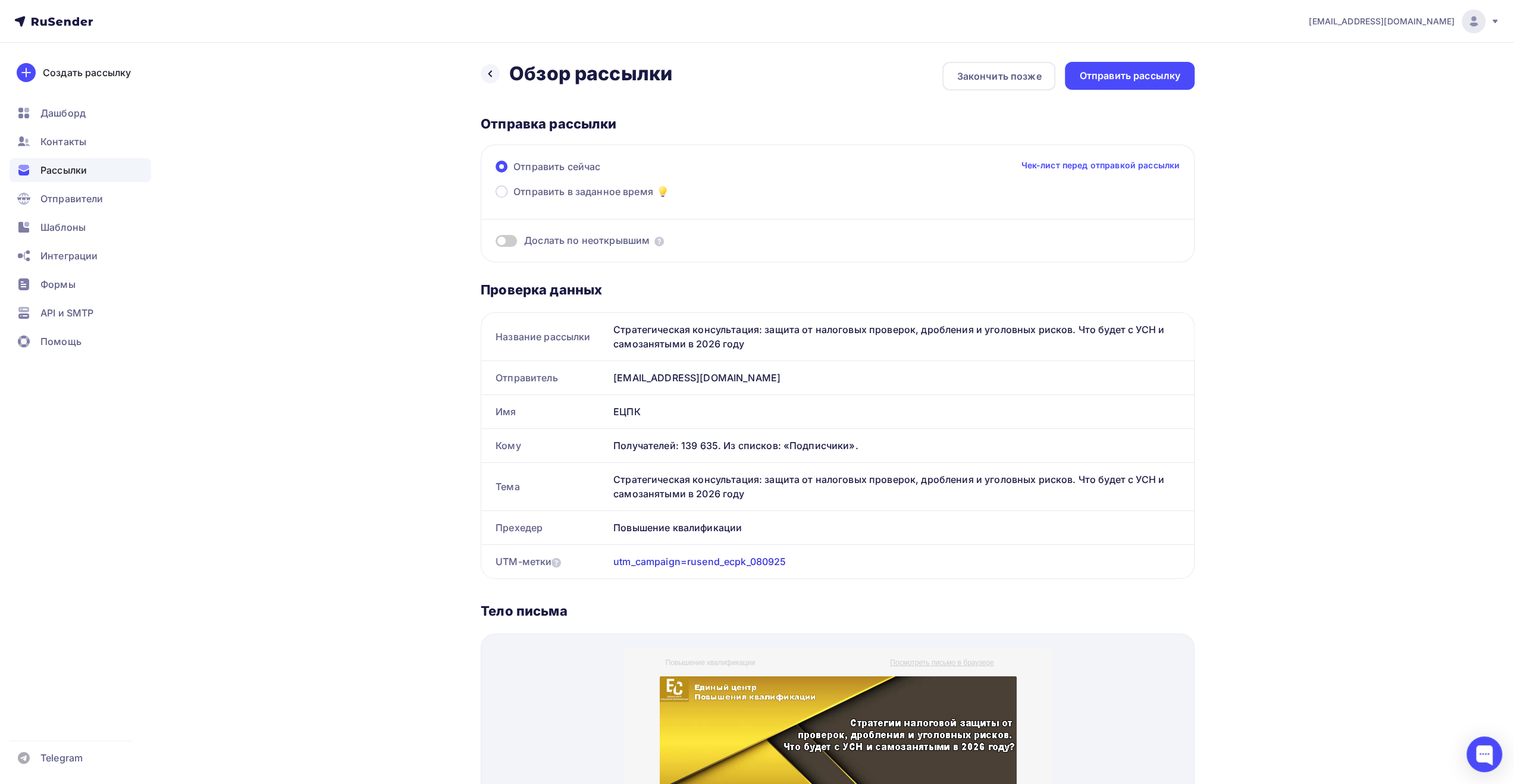
click at [614, 187] on span "Отправить в заданное время" at bounding box center [584, 192] width 140 height 14
click at [514, 198] on input "Отправить в заданное время" at bounding box center [514, 198] width 0 height 0
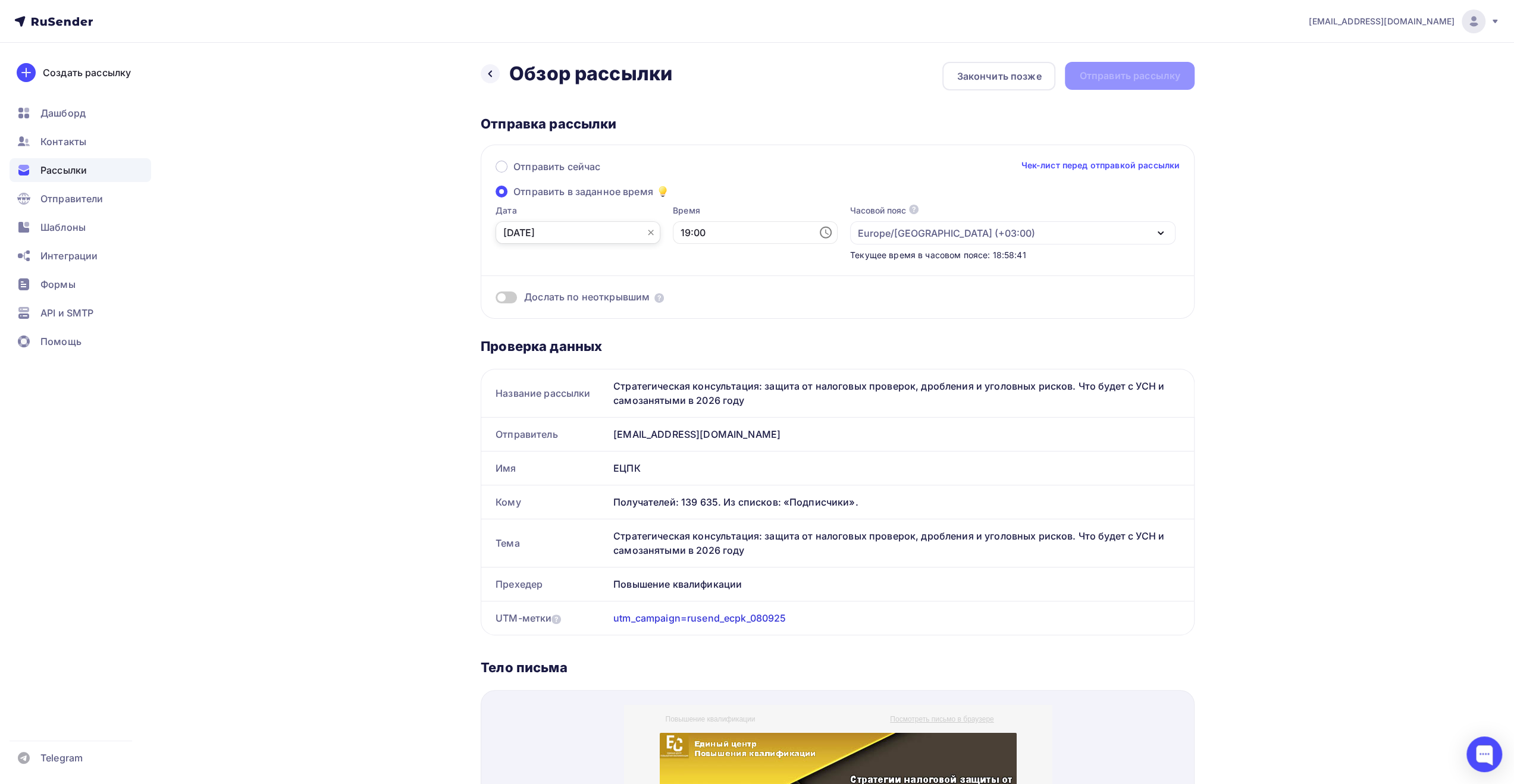
click at [594, 231] on input "[DATE]" at bounding box center [577, 233] width 165 height 23
click at [514, 336] on div "8" at bounding box center [513, 336] width 19 height 11
type input "[DATE]"
drag, startPoint x: 761, startPoint y: 223, endPoint x: 756, endPoint y: 226, distance: 5.8
click at [758, 224] on input "19:00" at bounding box center [755, 233] width 165 height 23
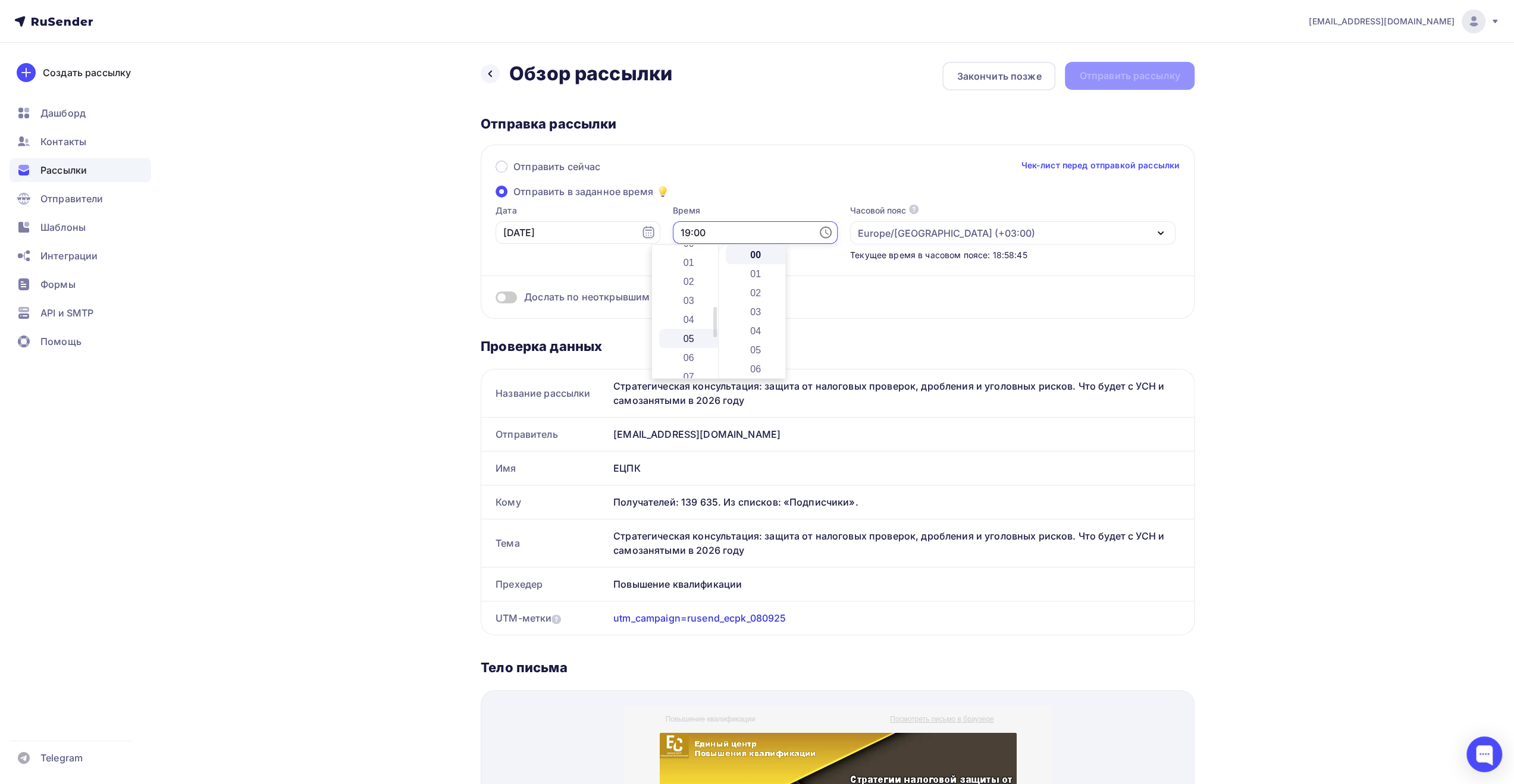
scroll to position [5, 0]
click at [692, 360] on li "09" at bounding box center [690, 362] width 62 height 19
type input "09:00"
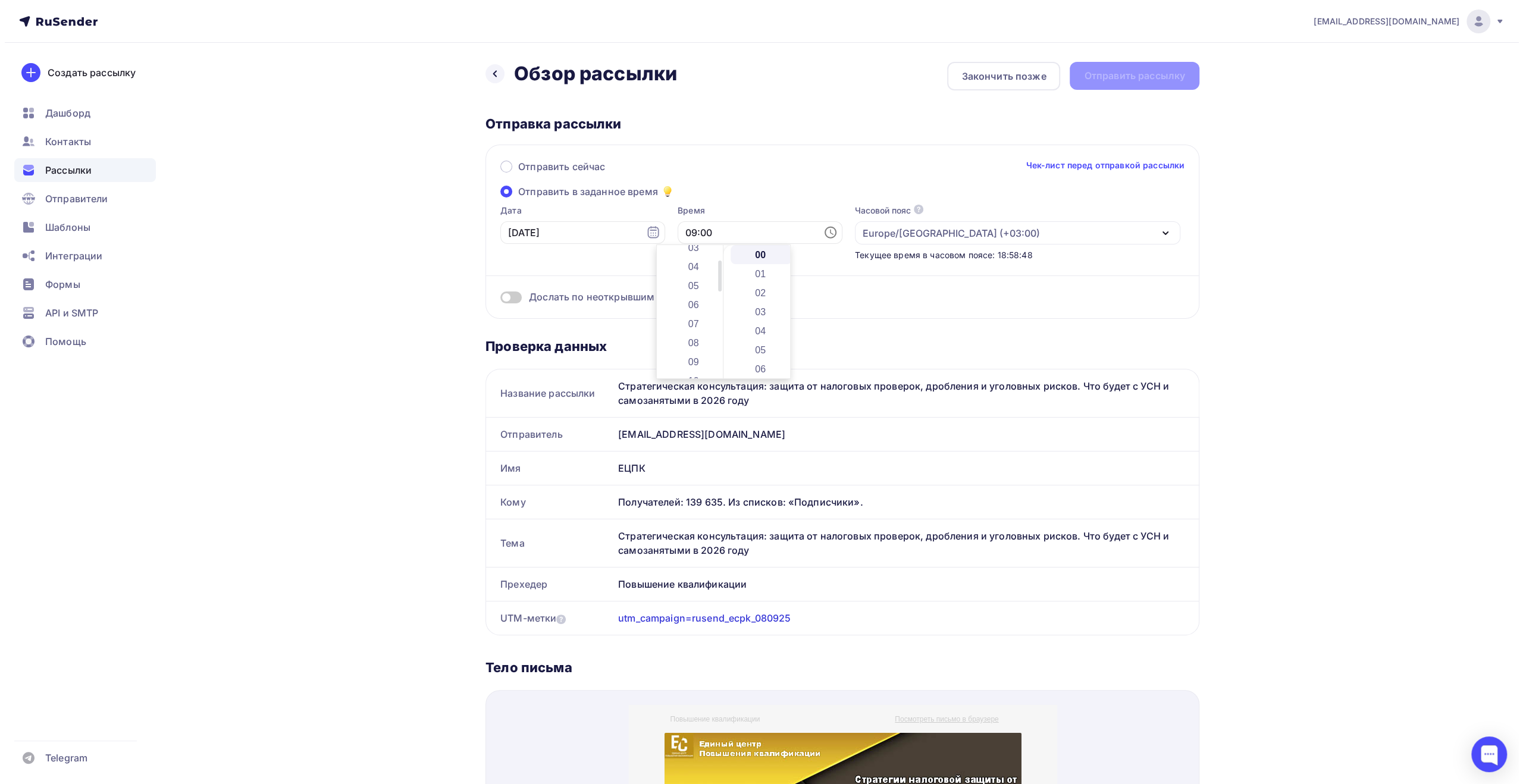
scroll to position [171, 0]
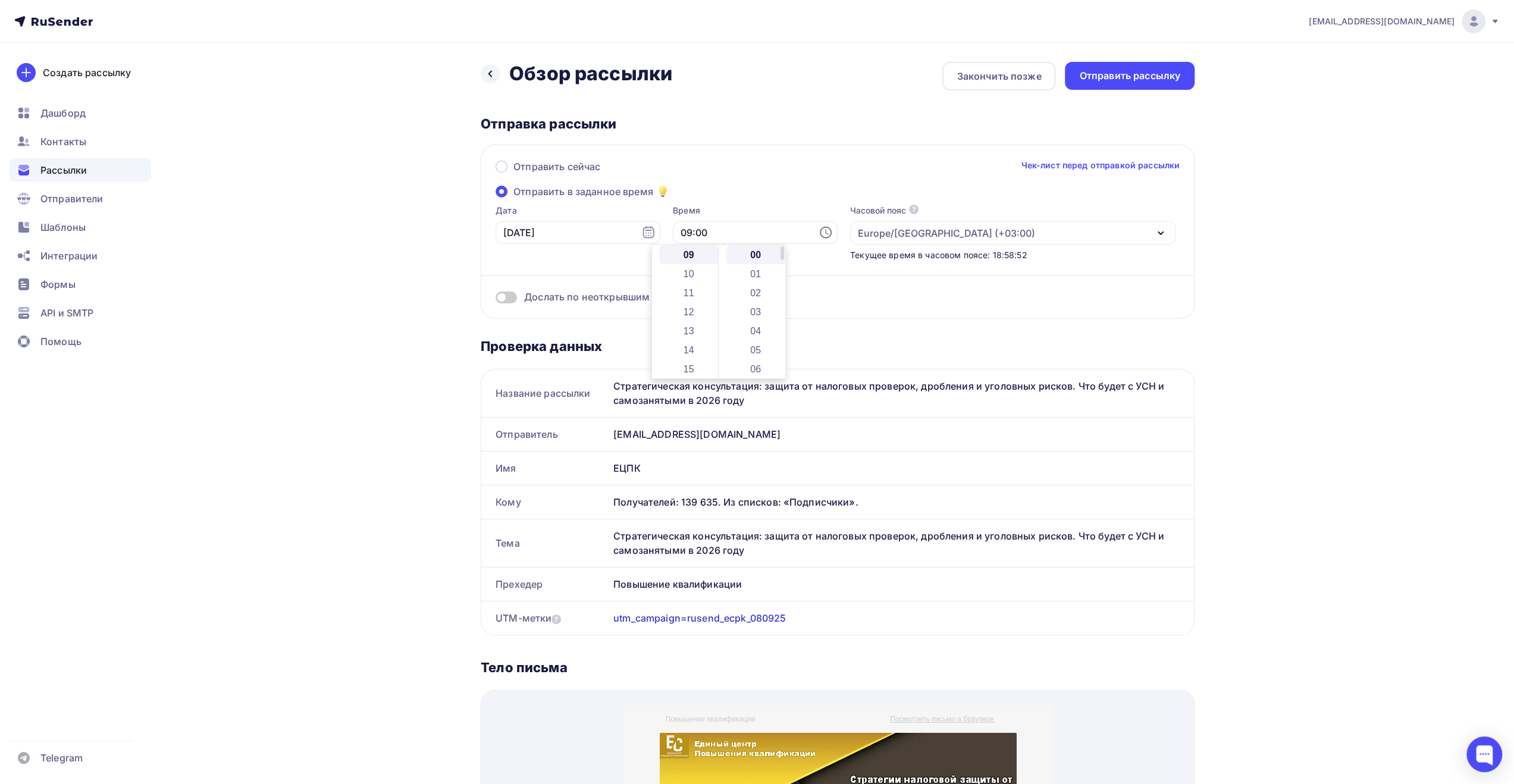
click at [756, 252] on li "00" at bounding box center [757, 254] width 62 height 19
click at [1368, 246] on div "[EMAIL_ADDRESS][DOMAIN_NAME] Аккаунт Тарифы Выйти Создать рассылку [GEOGRAPHIC_…" at bounding box center [757, 718] width 1514 height 1436
click at [1334, 206] on div "[EMAIL_ADDRESS][DOMAIN_NAME] Аккаунт Тарифы Выйти Создать рассылку [GEOGRAPHIC_…" at bounding box center [757, 718] width 1514 height 1436
click at [1139, 75] on div "Отправить рассылку" at bounding box center [1130, 76] width 101 height 14
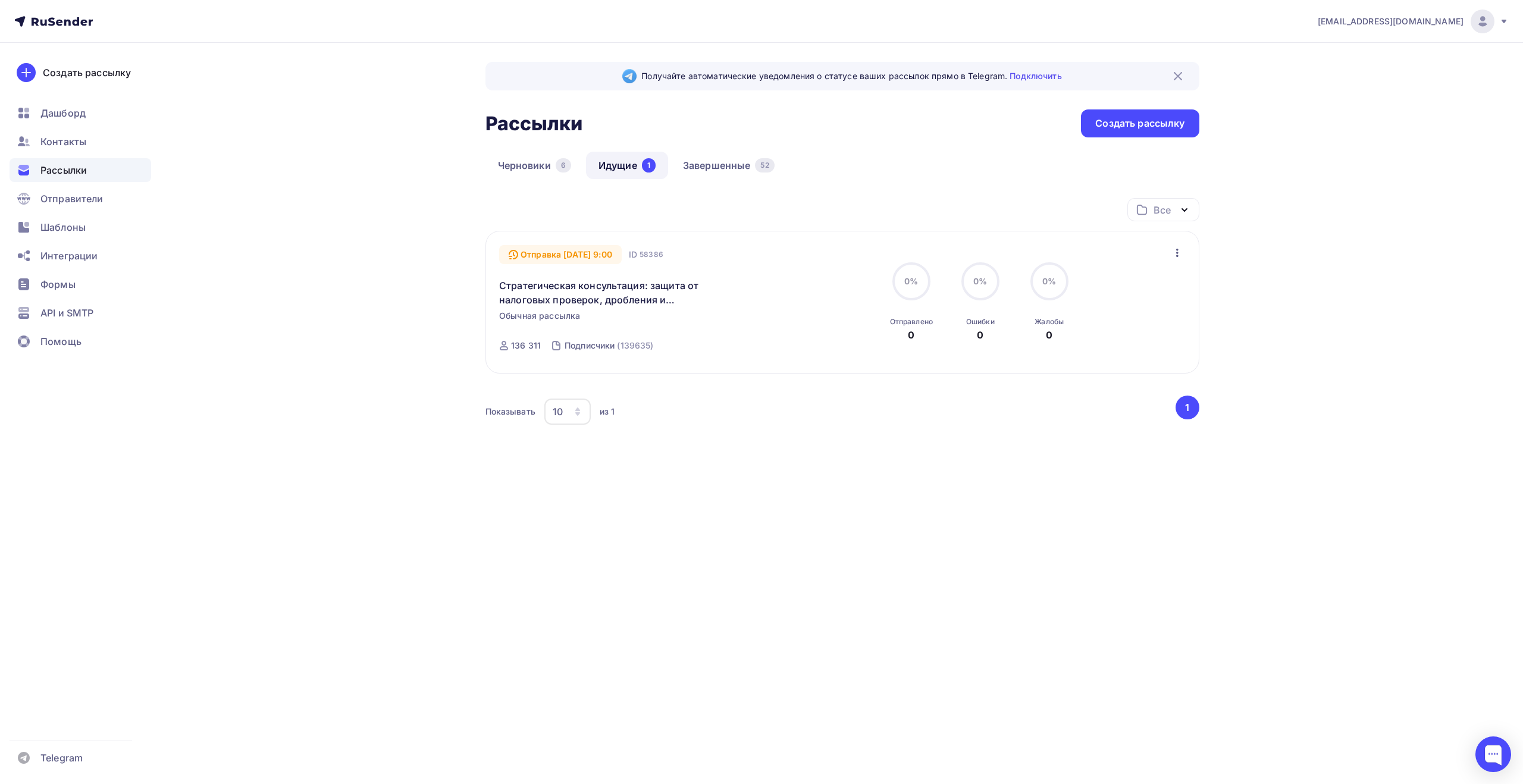
click at [715, 554] on div "[EMAIL_ADDRESS][DOMAIN_NAME] Аккаунт Тарифы Выйти Создать рассылку [GEOGRAPHIC_…" at bounding box center [762, 392] width 1523 height 784
click at [686, 527] on div "Получайте автоматические уведомления о статусе ваших рассылок прямо в Telegram.…" at bounding box center [762, 295] width 975 height 504
